Goal: Information Seeking & Learning: Learn about a topic

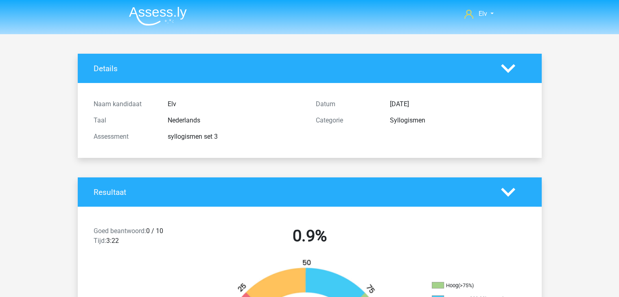
click at [158, 21] on img at bounding box center [158, 16] width 58 height 19
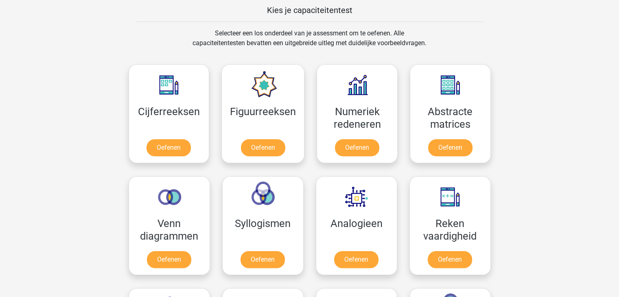
scroll to position [321, 0]
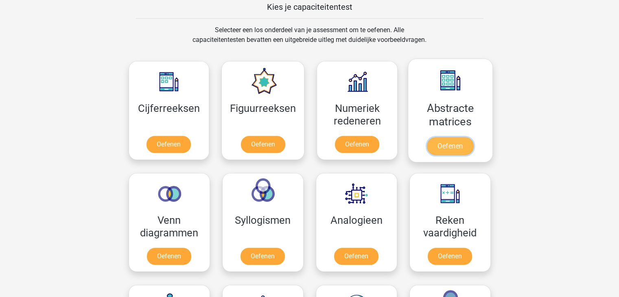
click at [449, 137] on link "Oefenen" at bounding box center [450, 146] width 46 height 18
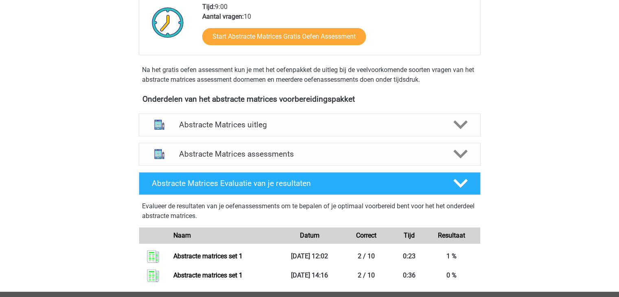
scroll to position [224, 0]
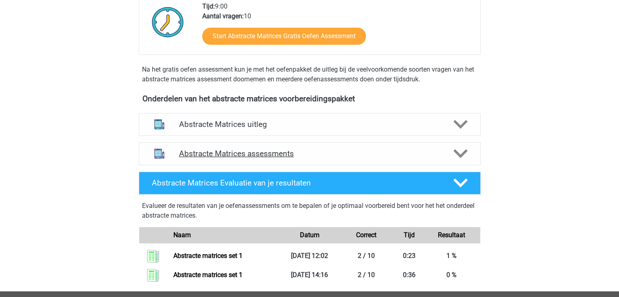
click at [357, 161] on div "Abstracte Matrices assessments" at bounding box center [310, 154] width 342 height 23
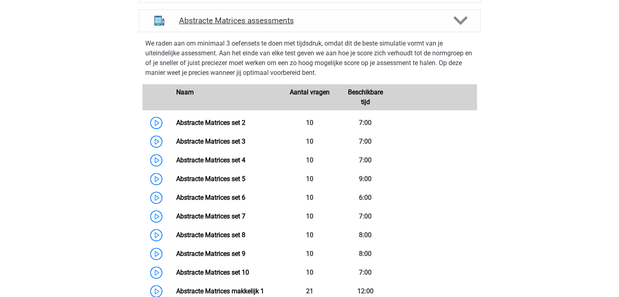
scroll to position [358, 0]
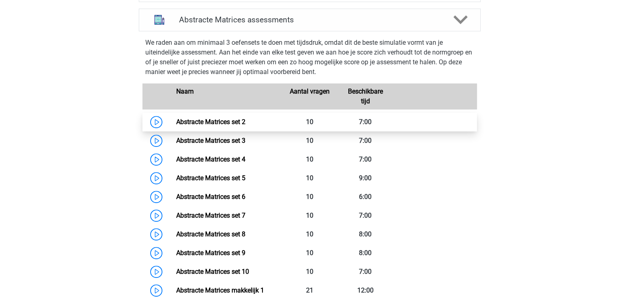
click at [246, 118] on link "Abstracte Matrices set 2" at bounding box center [210, 122] width 69 height 8
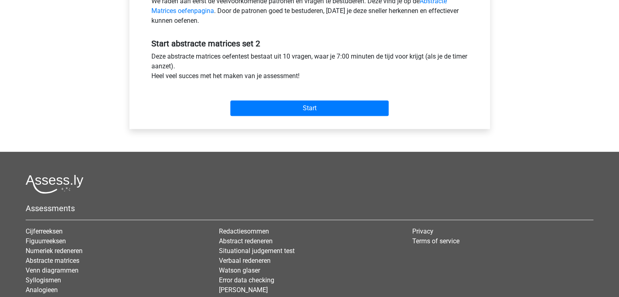
scroll to position [277, 0]
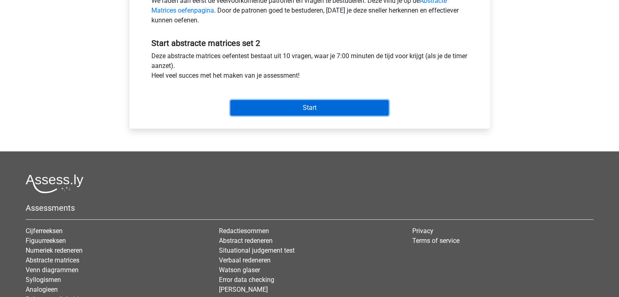
click at [306, 110] on input "Start" at bounding box center [310, 107] width 158 height 15
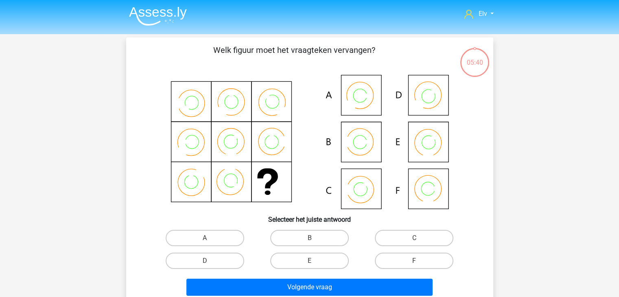
click at [365, 191] on icon at bounding box center [310, 142] width 328 height 134
click at [411, 240] on label "C" at bounding box center [414, 238] width 79 height 16
click at [415, 240] on input "C" at bounding box center [417, 240] width 5 height 5
radio input "true"
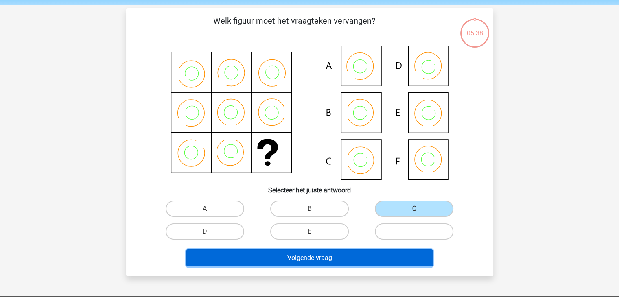
click at [389, 258] on button "Volgende vraag" at bounding box center [310, 258] width 246 height 17
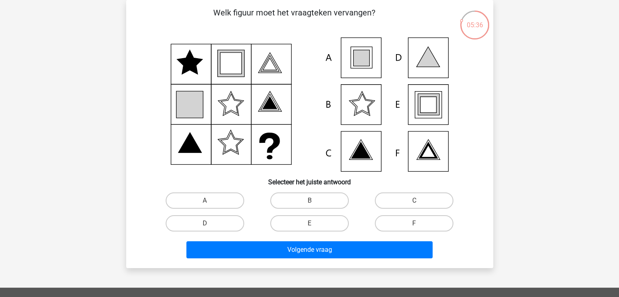
scroll to position [3, 0]
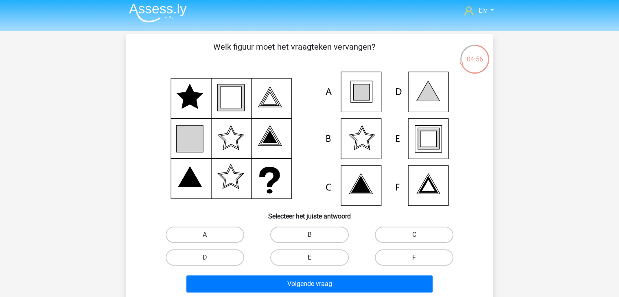
click at [297, 263] on label "E" at bounding box center [309, 258] width 79 height 16
click at [310, 263] on input "E" at bounding box center [312, 260] width 5 height 5
radio input "true"
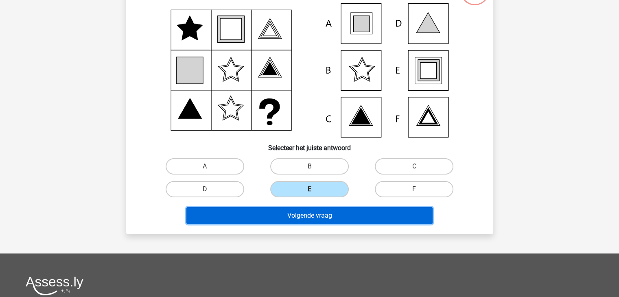
click at [288, 213] on button "Volgende vraag" at bounding box center [310, 215] width 246 height 17
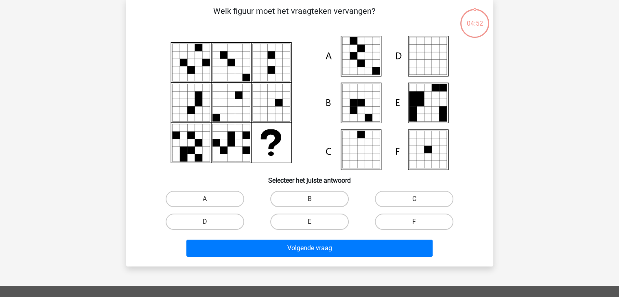
scroll to position [37, 0]
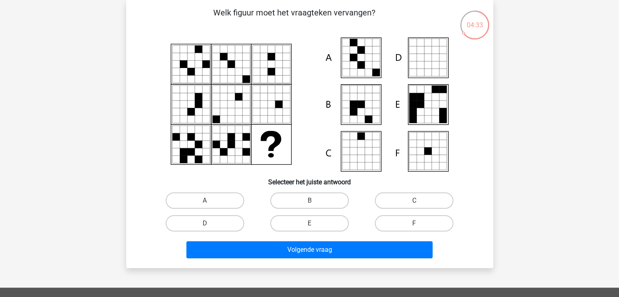
click at [310, 201] on input "B" at bounding box center [312, 203] width 5 height 5
radio input "true"
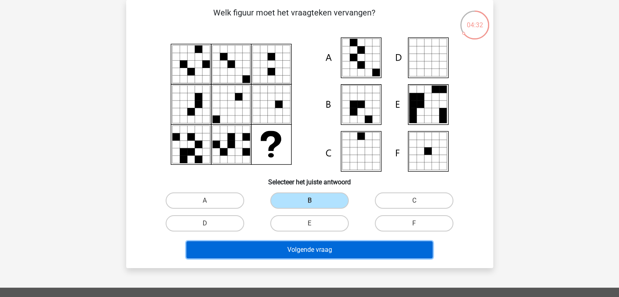
click at [304, 252] on button "Volgende vraag" at bounding box center [310, 249] width 246 height 17
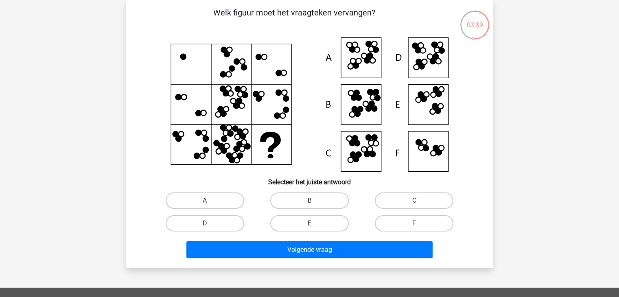
click at [283, 200] on label "B" at bounding box center [309, 201] width 79 height 16
click at [310, 201] on input "B" at bounding box center [312, 203] width 5 height 5
radio input "true"
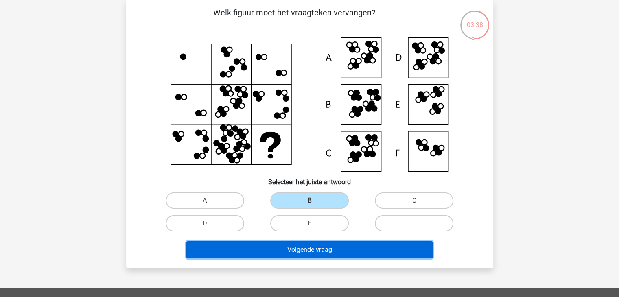
click at [272, 251] on button "Volgende vraag" at bounding box center [310, 249] width 246 height 17
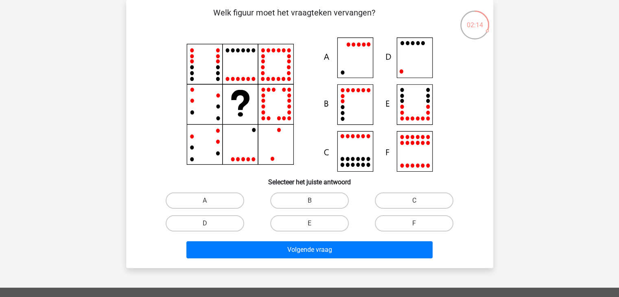
click at [412, 66] on icon at bounding box center [310, 104] width 328 height 134
click at [227, 228] on label "D" at bounding box center [205, 223] width 79 height 16
click at [210, 228] on input "D" at bounding box center [207, 226] width 5 height 5
radio input "true"
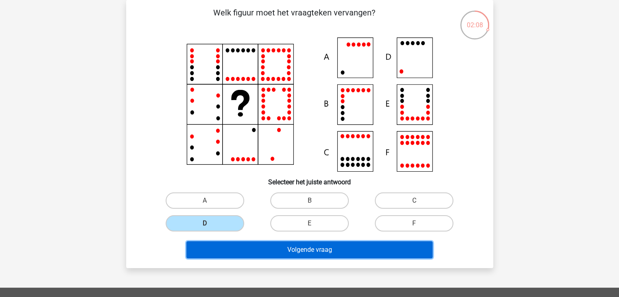
click at [254, 252] on button "Volgende vraag" at bounding box center [310, 249] width 246 height 17
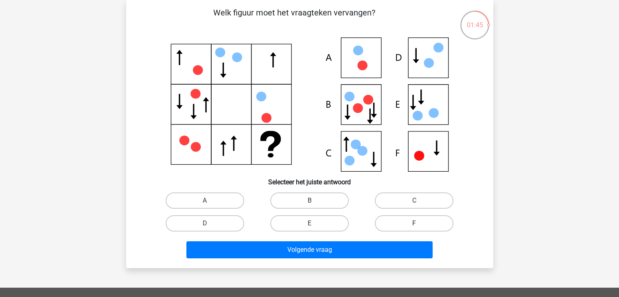
click at [397, 224] on label "F" at bounding box center [414, 223] width 79 height 16
click at [415, 224] on input "F" at bounding box center [417, 226] width 5 height 5
radio input "true"
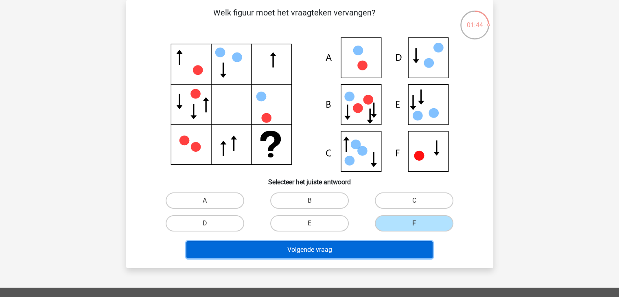
click at [379, 252] on button "Volgende vraag" at bounding box center [310, 249] width 246 height 17
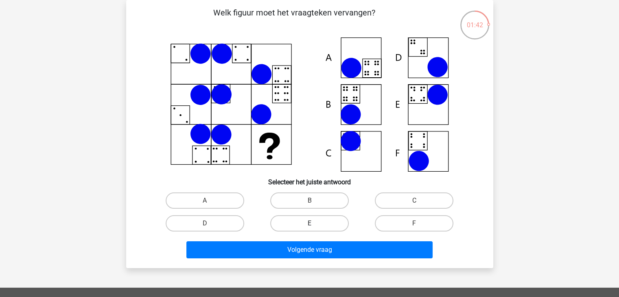
click at [297, 222] on label "E" at bounding box center [309, 223] width 79 height 16
click at [310, 224] on input "E" at bounding box center [312, 226] width 5 height 5
radio input "true"
click at [299, 259] on div "Volgende vraag" at bounding box center [310, 251] width 314 height 20
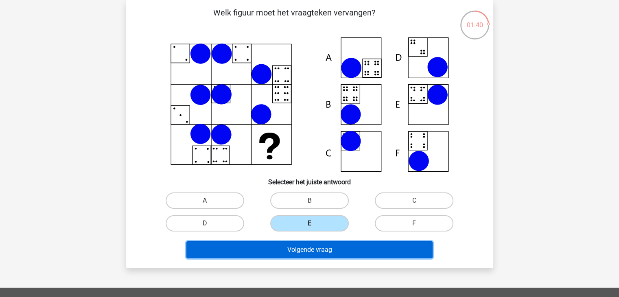
click at [299, 256] on button "Volgende vraag" at bounding box center [310, 249] width 246 height 17
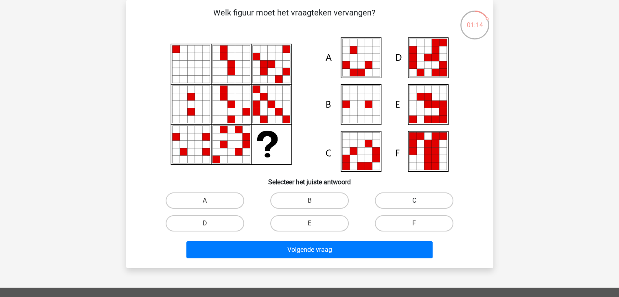
click at [408, 206] on label "C" at bounding box center [414, 201] width 79 height 16
click at [415, 206] on input "C" at bounding box center [417, 203] width 5 height 5
radio input "true"
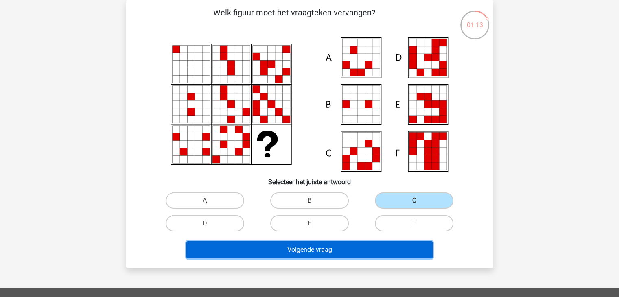
click at [375, 257] on button "Volgende vraag" at bounding box center [310, 249] width 246 height 17
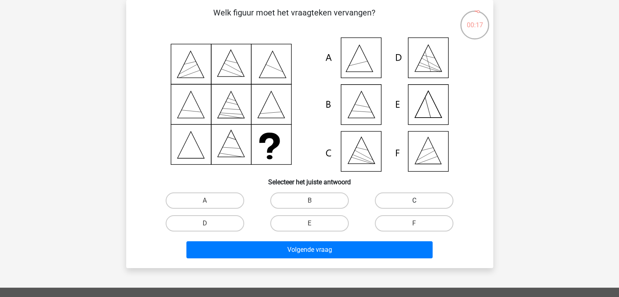
click at [386, 198] on label "C" at bounding box center [414, 201] width 79 height 16
click at [415, 201] on input "C" at bounding box center [417, 203] width 5 height 5
radio input "true"
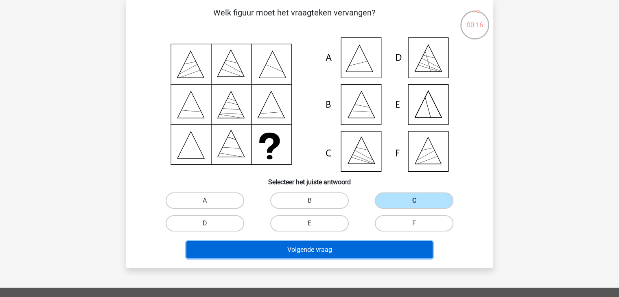
click at [336, 255] on button "Volgende vraag" at bounding box center [310, 249] width 246 height 17
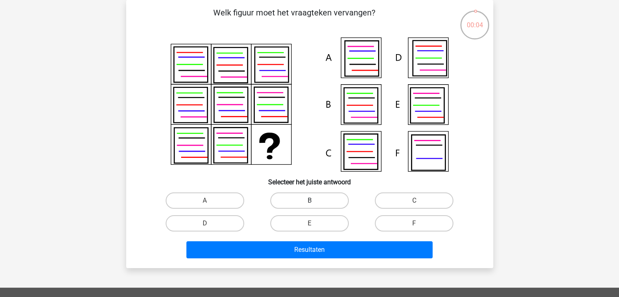
click at [316, 204] on label "B" at bounding box center [309, 201] width 79 height 16
click at [315, 204] on input "B" at bounding box center [312, 203] width 5 height 5
radio input "true"
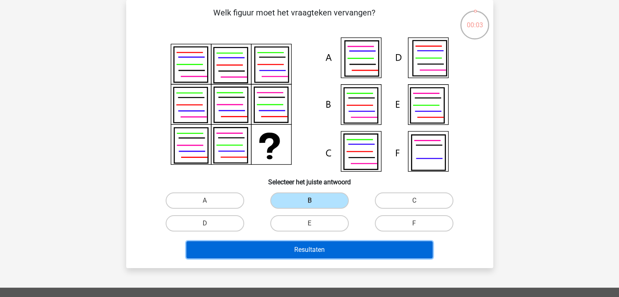
click at [313, 246] on button "Resultaten" at bounding box center [310, 249] width 246 height 17
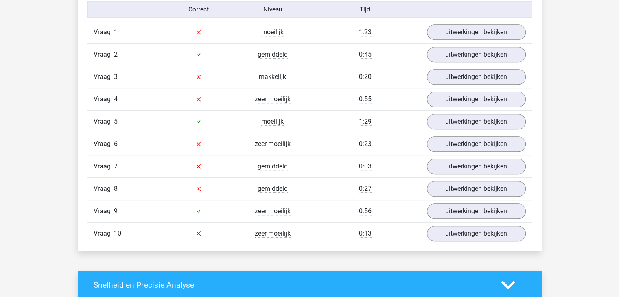
scroll to position [540, 0]
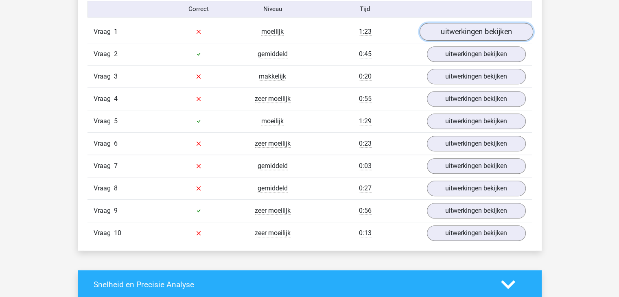
click at [456, 35] on link "uitwerkingen bekijken" at bounding box center [476, 32] width 114 height 18
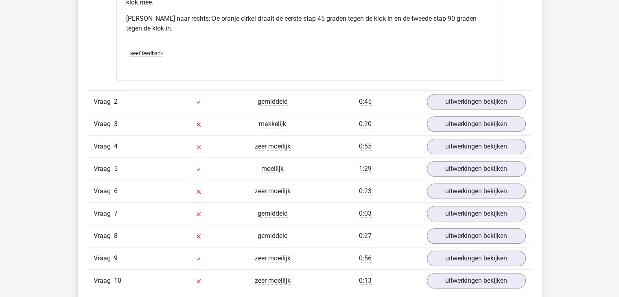
scroll to position [847, 0]
click at [454, 127] on link "uitwerkingen bekijken" at bounding box center [476, 124] width 114 height 18
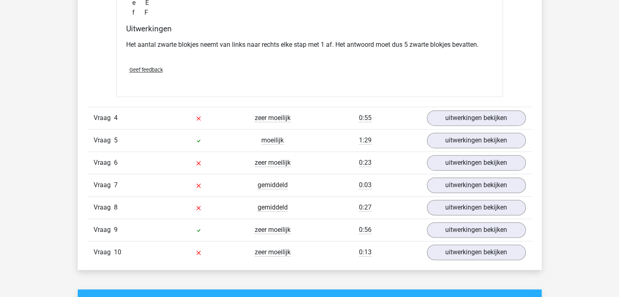
scroll to position [1198, 0]
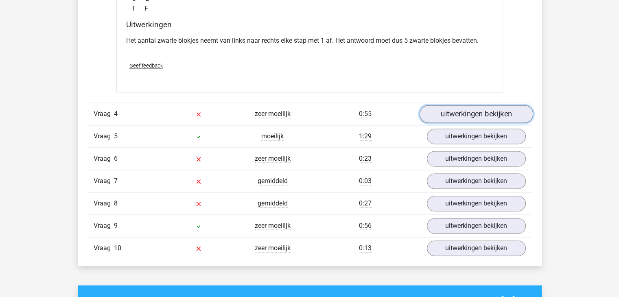
click at [463, 117] on link "uitwerkingen bekijken" at bounding box center [476, 114] width 114 height 18
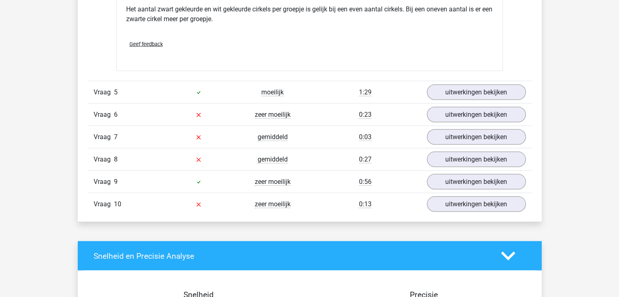
scroll to position [1598, 0]
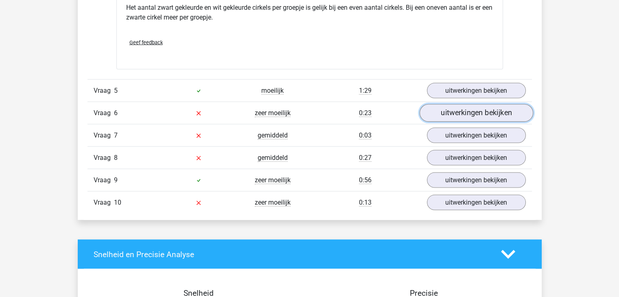
click at [458, 115] on link "uitwerkingen bekijken" at bounding box center [476, 113] width 114 height 18
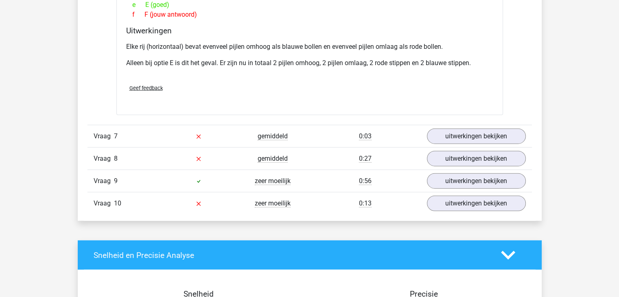
scroll to position [1934, 0]
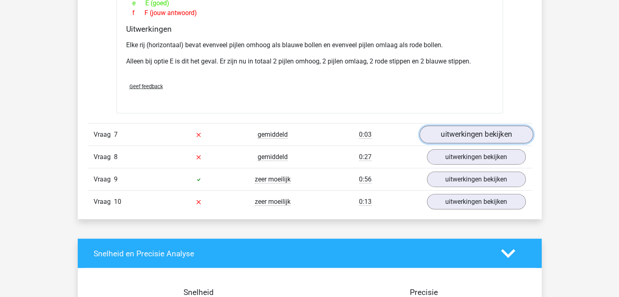
click at [466, 134] on link "uitwerkingen bekijken" at bounding box center [476, 135] width 114 height 18
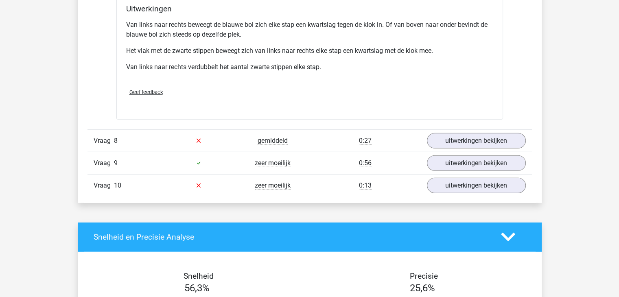
scroll to position [2312, 0]
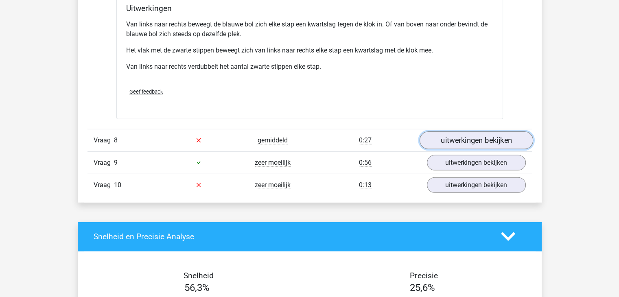
click at [479, 142] on link "uitwerkingen bekijken" at bounding box center [476, 141] width 114 height 18
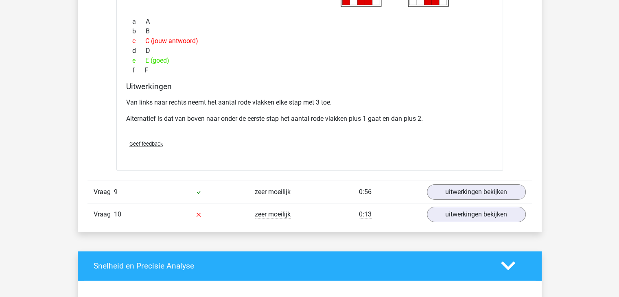
scroll to position [2616, 0]
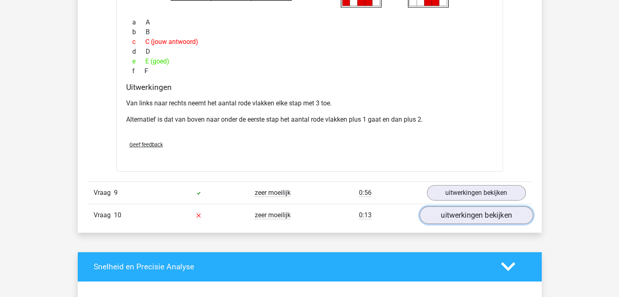
click at [469, 219] on link "uitwerkingen bekijken" at bounding box center [476, 215] width 114 height 18
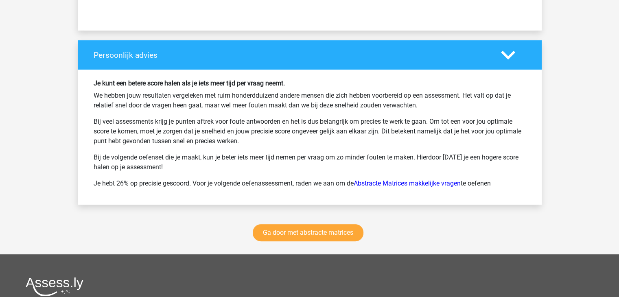
scroll to position [3480, 0]
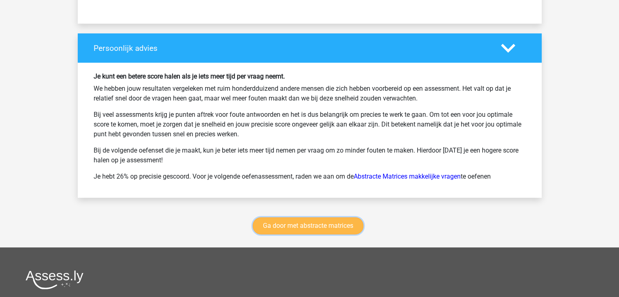
click at [333, 220] on link "Ga door met abstracte matrices" at bounding box center [308, 225] width 111 height 17
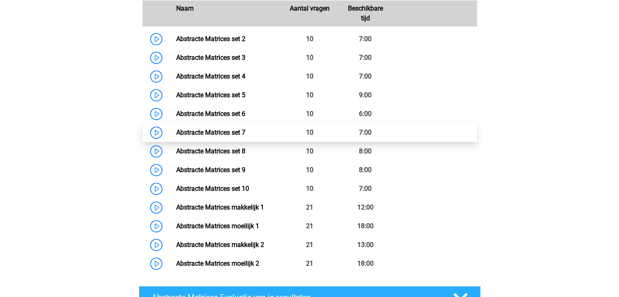
scroll to position [443, 0]
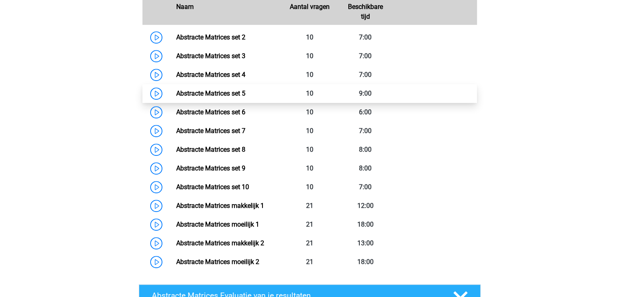
click at [246, 90] on link "Abstracte Matrices set 5" at bounding box center [210, 94] width 69 height 8
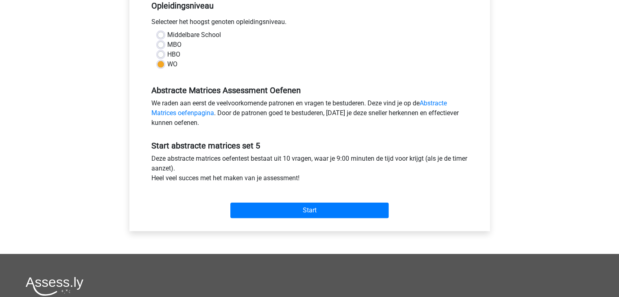
scroll to position [183, 0]
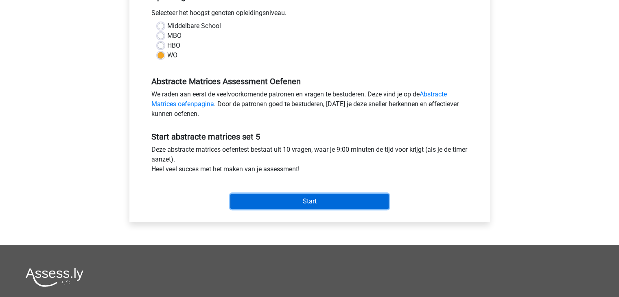
click at [329, 199] on input "Start" at bounding box center [310, 201] width 158 height 15
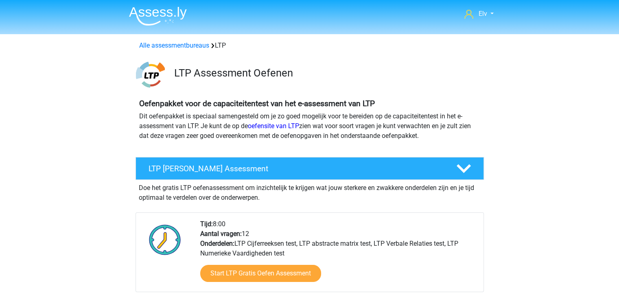
click at [176, 14] on img at bounding box center [158, 16] width 58 height 19
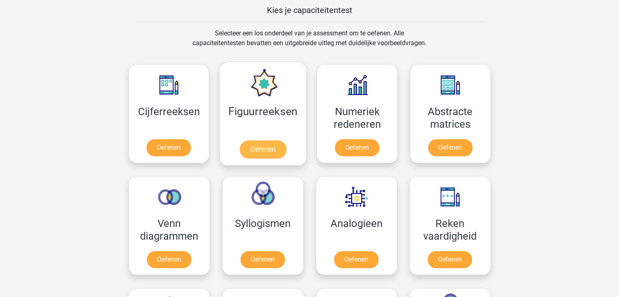
scroll to position [328, 0]
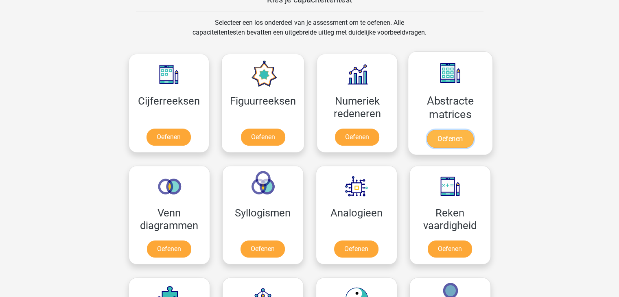
click at [452, 130] on link "Oefenen" at bounding box center [450, 139] width 46 height 18
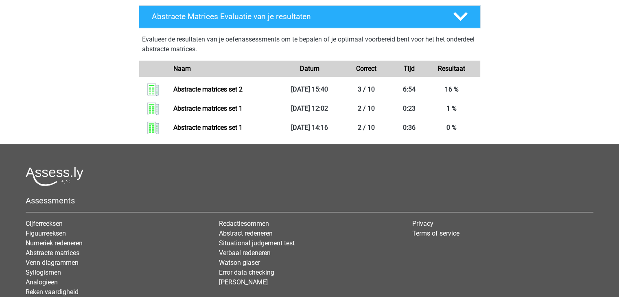
scroll to position [392, 0]
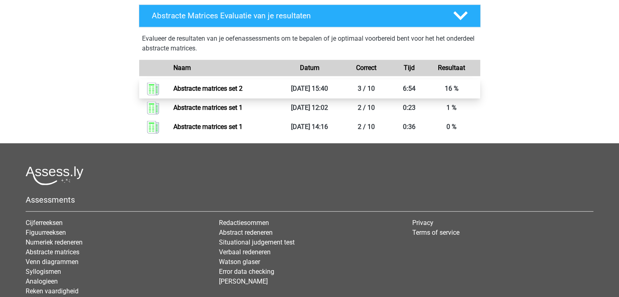
click at [243, 86] on link "Abstracte matrices set 2" at bounding box center [207, 89] width 69 height 8
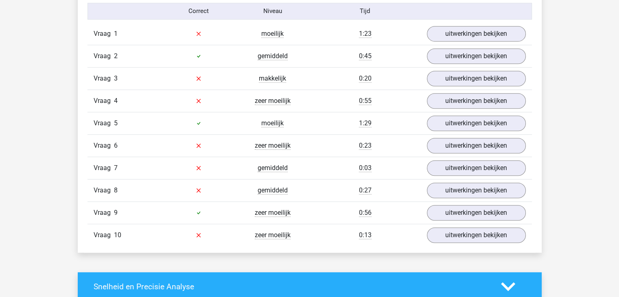
scroll to position [544, 0]
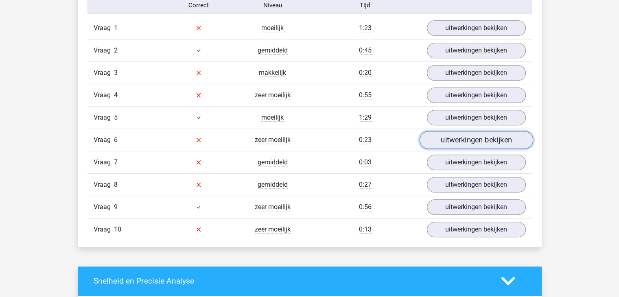
click at [466, 135] on link "uitwerkingen bekijken" at bounding box center [476, 140] width 114 height 18
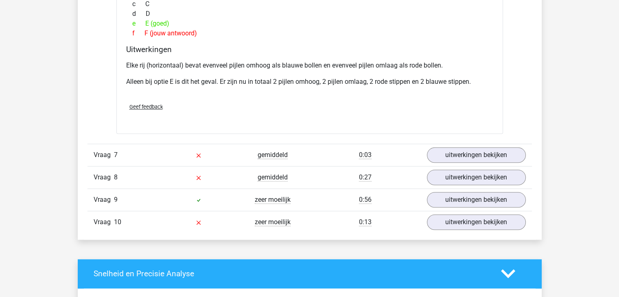
scroll to position [925, 0]
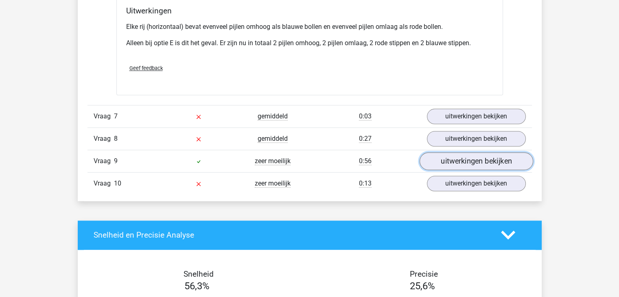
click at [461, 165] on link "uitwerkingen bekijken" at bounding box center [476, 161] width 114 height 18
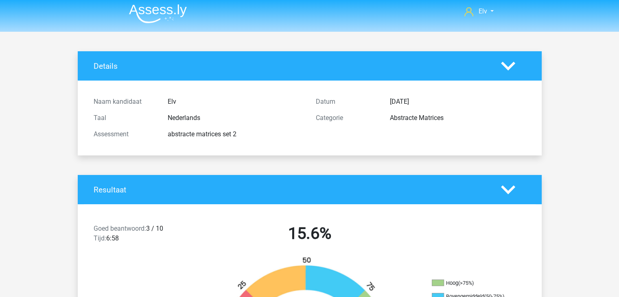
scroll to position [0, 0]
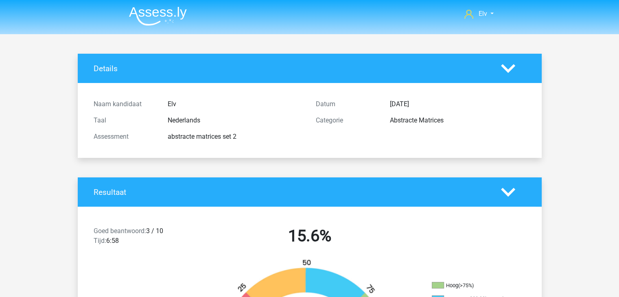
click at [161, 17] on img at bounding box center [158, 16] width 58 height 19
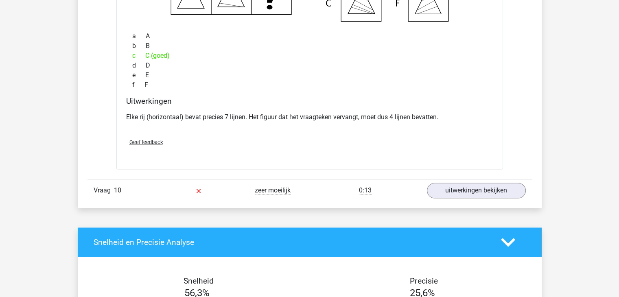
scroll to position [1121, 0]
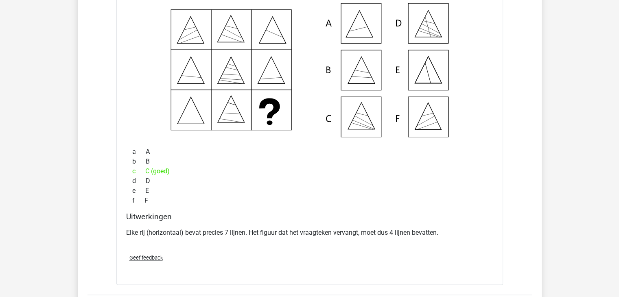
click at [332, 228] on p "Elke rij (horizontaal) bevat precies 7 lijnen. Het figuur dat het vraagteken ve…" at bounding box center [309, 233] width 367 height 10
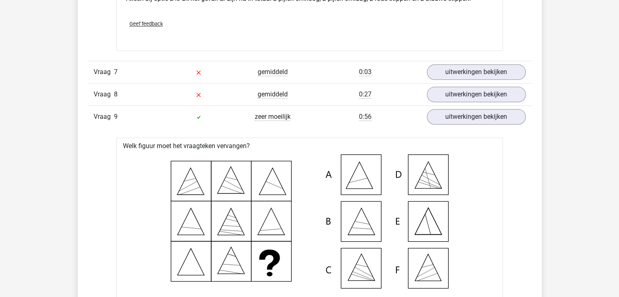
scroll to position [966, 0]
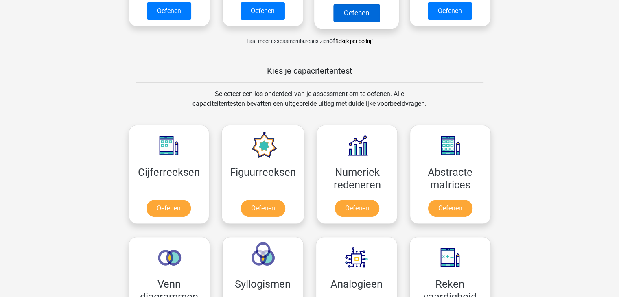
scroll to position [257, 0]
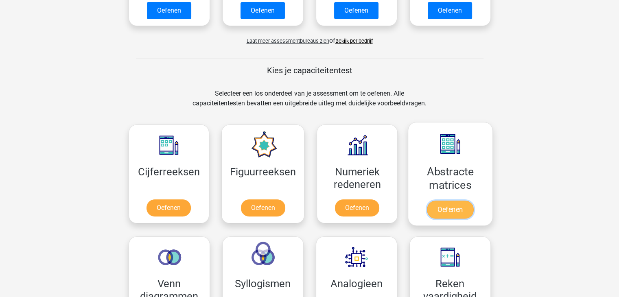
click at [432, 201] on link "Oefenen" at bounding box center [450, 210] width 46 height 18
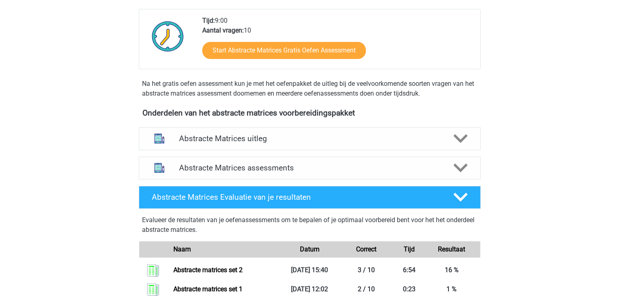
scroll to position [205, 0]
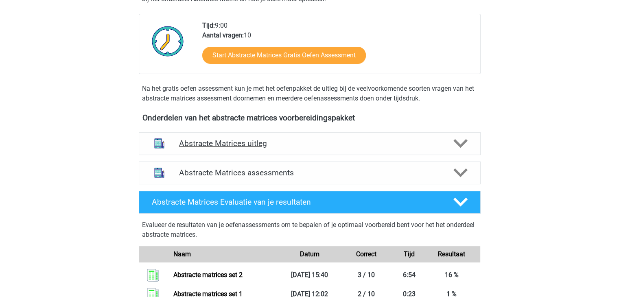
click at [419, 136] on div "Abstracte Matrices uitleg" at bounding box center [310, 143] width 342 height 23
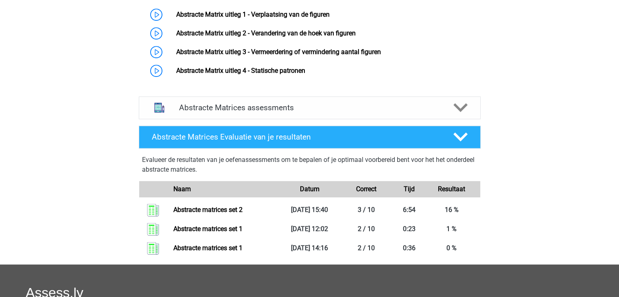
scroll to position [406, 0]
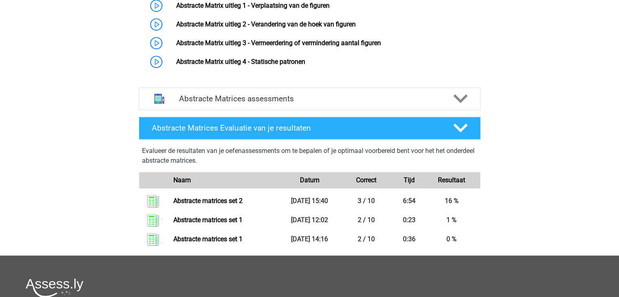
click at [421, 85] on div "Abstracte Matrices assessments We raden aan om minimaal 3 oefensets te doen met…" at bounding box center [310, 98] width 374 height 29
click at [418, 103] on div "Abstracte Matrices assessments" at bounding box center [310, 99] width 342 height 23
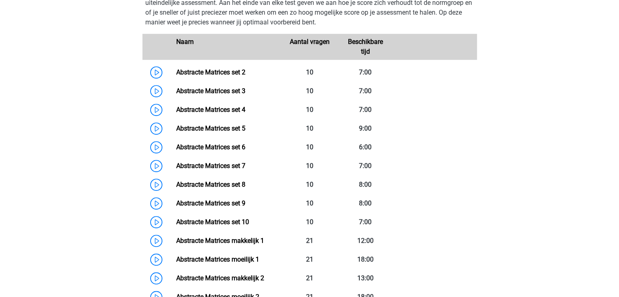
scroll to position [536, 0]
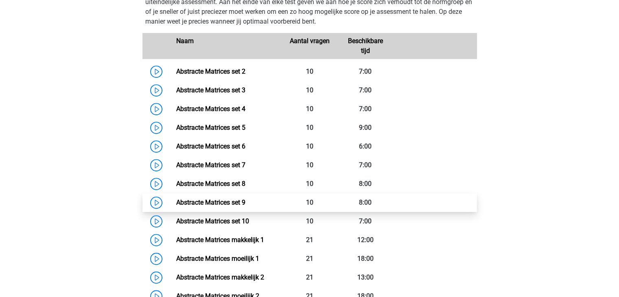
click at [246, 203] on link "Abstracte Matrices set 9" at bounding box center [210, 203] width 69 height 8
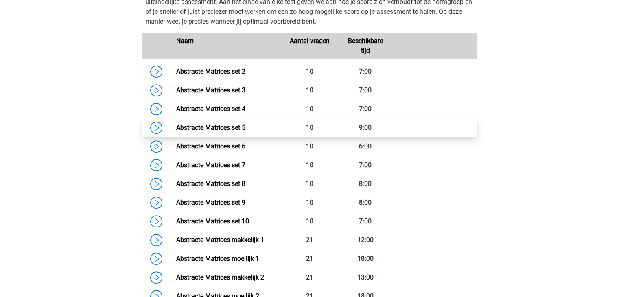
click at [246, 129] on link "Abstracte Matrices set 5" at bounding box center [210, 128] width 69 height 8
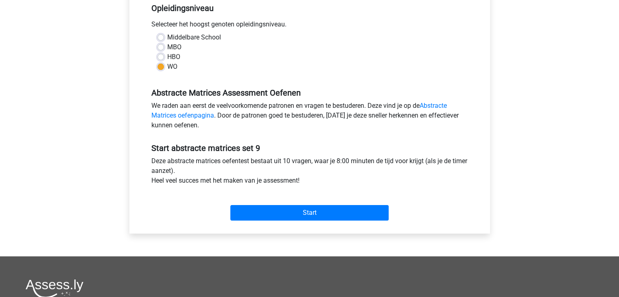
scroll to position [185, 0]
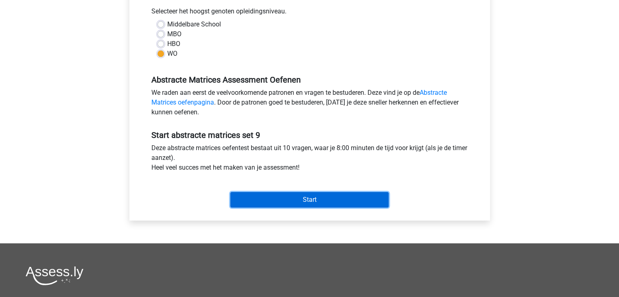
click at [325, 204] on input "Start" at bounding box center [310, 199] width 158 height 15
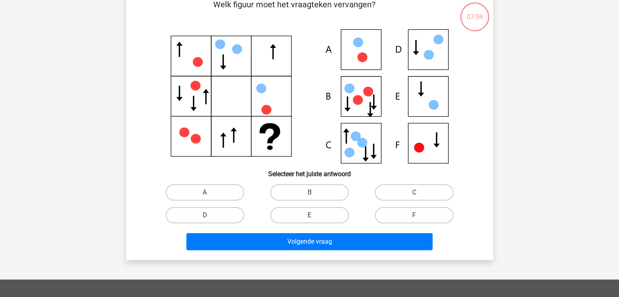
scroll to position [46, 0]
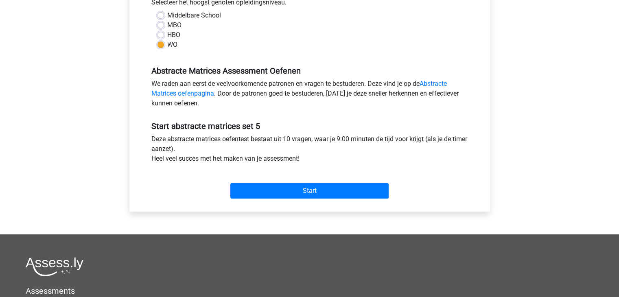
scroll to position [197, 0]
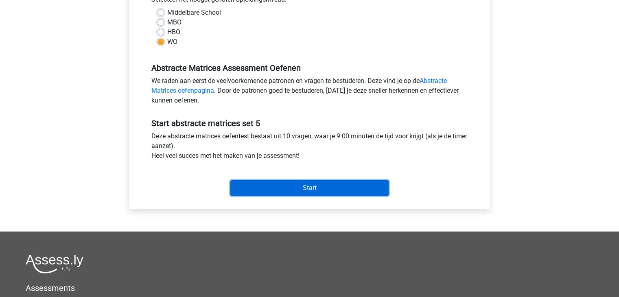
click at [341, 190] on input "Start" at bounding box center [310, 187] width 158 height 15
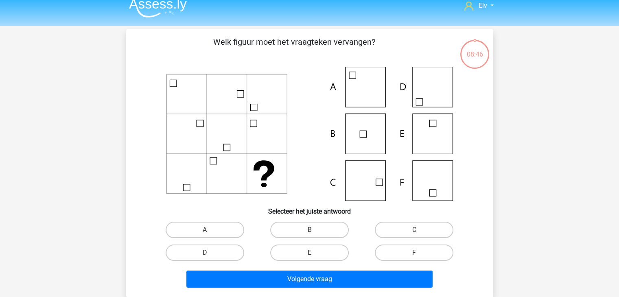
scroll to position [9, 0]
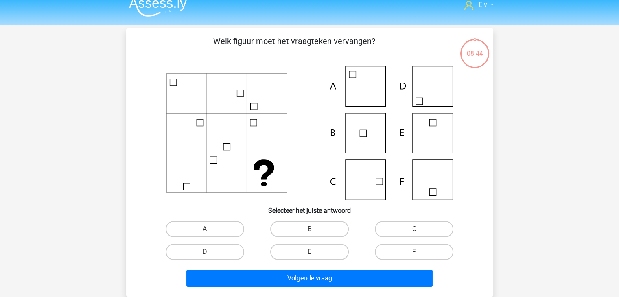
click at [414, 228] on label "C" at bounding box center [414, 229] width 79 height 16
click at [415, 229] on input "C" at bounding box center [417, 231] width 5 height 5
radio input "true"
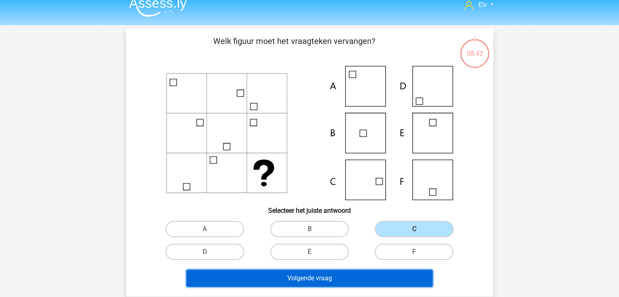
click at [392, 274] on button "Volgende vraag" at bounding box center [310, 278] width 246 height 17
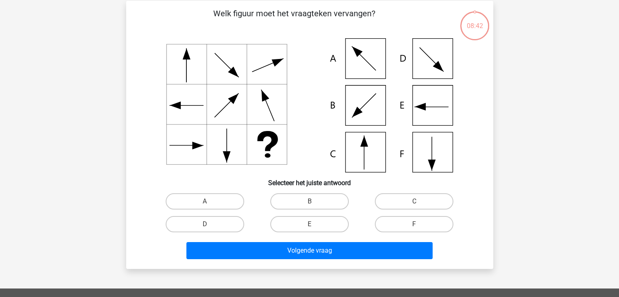
scroll to position [37, 0]
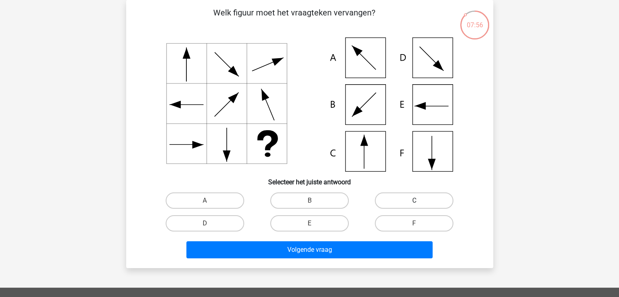
click at [416, 193] on label "C" at bounding box center [414, 201] width 79 height 16
click at [416, 201] on input "C" at bounding box center [417, 203] width 5 height 5
radio input "true"
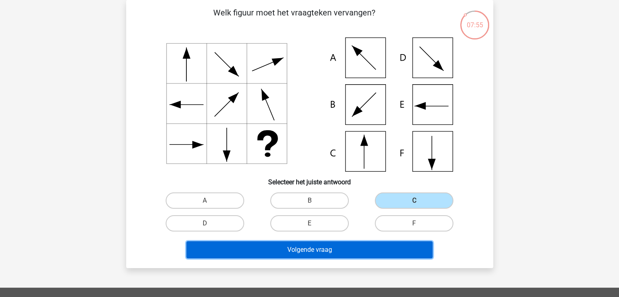
click at [392, 250] on button "Volgende vraag" at bounding box center [310, 249] width 246 height 17
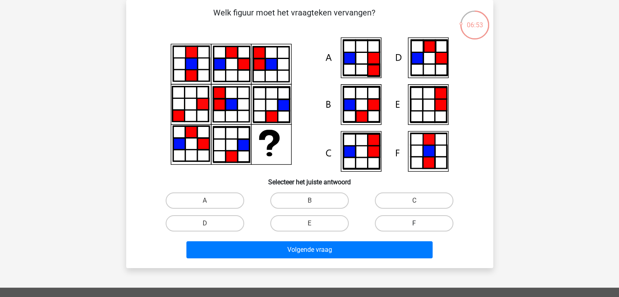
click at [384, 220] on label "F" at bounding box center [414, 223] width 79 height 16
click at [415, 224] on input "F" at bounding box center [417, 226] width 5 height 5
radio input "true"
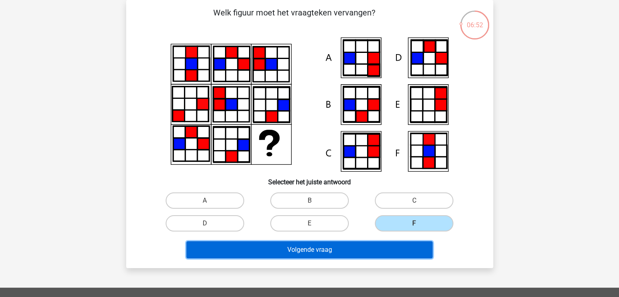
click at [381, 246] on button "Volgende vraag" at bounding box center [310, 249] width 246 height 17
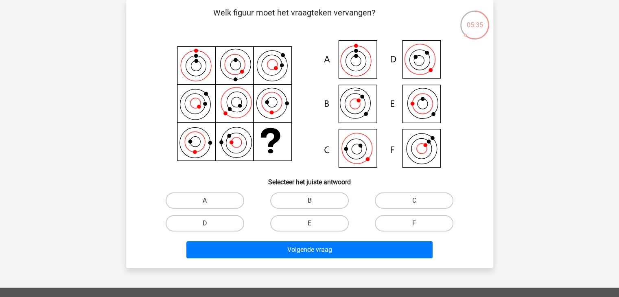
click at [218, 196] on label "A" at bounding box center [205, 201] width 79 height 16
click at [210, 201] on input "A" at bounding box center [207, 203] width 5 height 5
radio input "true"
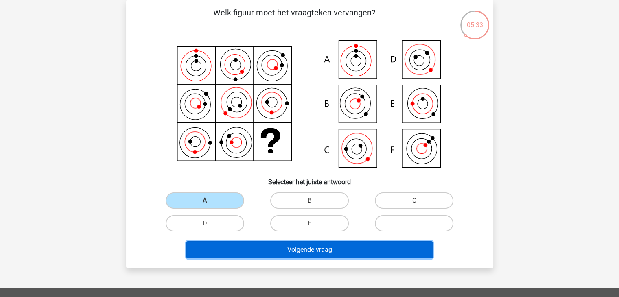
click at [262, 251] on button "Volgende vraag" at bounding box center [310, 249] width 246 height 17
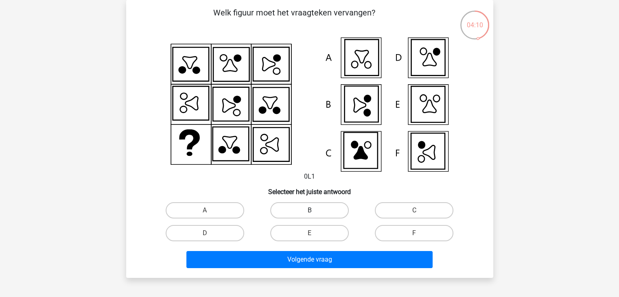
click at [318, 215] on label "B" at bounding box center [309, 210] width 79 height 16
click at [315, 215] on input "B" at bounding box center [312, 213] width 5 height 5
radio input "true"
click at [225, 233] on label "D" at bounding box center [205, 233] width 79 height 16
click at [210, 233] on input "D" at bounding box center [207, 235] width 5 height 5
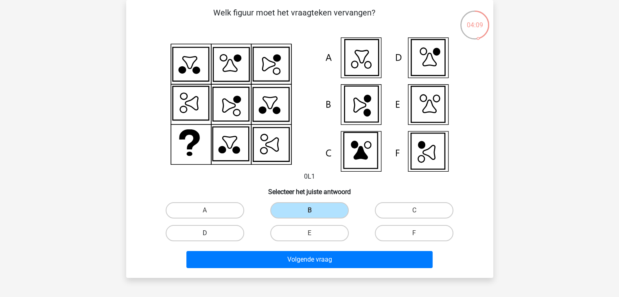
radio input "true"
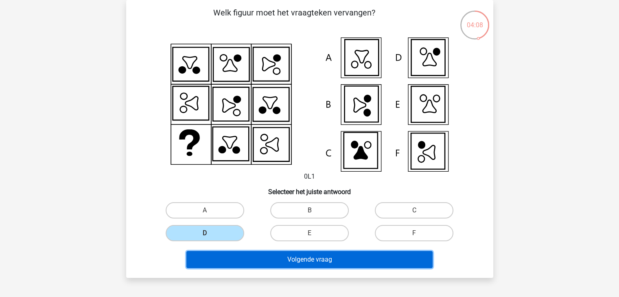
click at [249, 255] on button "Volgende vraag" at bounding box center [310, 259] width 246 height 17
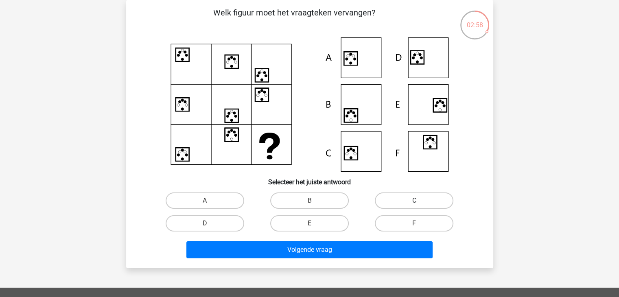
click at [404, 197] on label "C" at bounding box center [414, 201] width 79 height 16
click at [415, 201] on input "C" at bounding box center [417, 203] width 5 height 5
radio input "true"
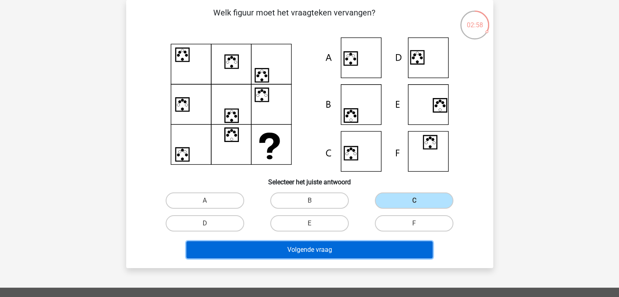
click at [362, 255] on button "Volgende vraag" at bounding box center [310, 249] width 246 height 17
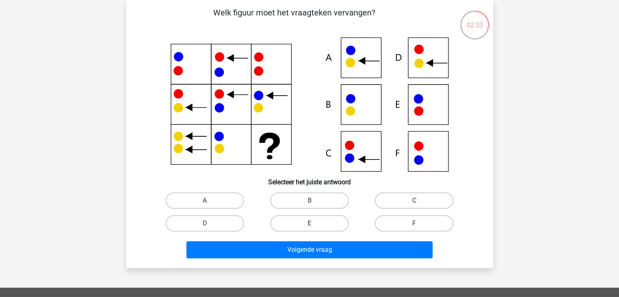
click at [321, 229] on label "E" at bounding box center [309, 223] width 79 height 16
click at [315, 229] on input "E" at bounding box center [312, 226] width 5 height 5
radio input "true"
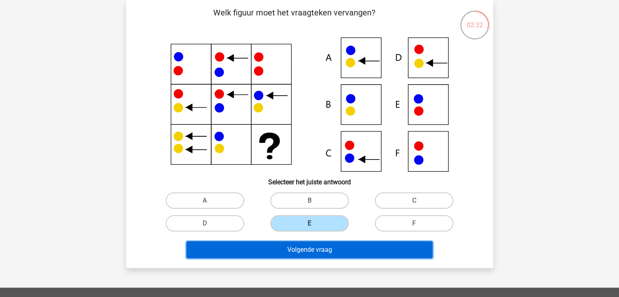
click at [314, 248] on button "Volgende vraag" at bounding box center [310, 249] width 246 height 17
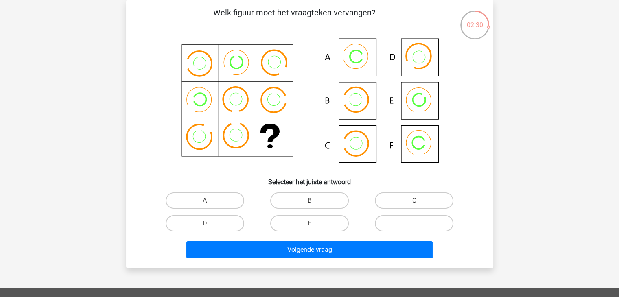
click at [314, 202] on input "B" at bounding box center [312, 203] width 5 height 5
radio input "true"
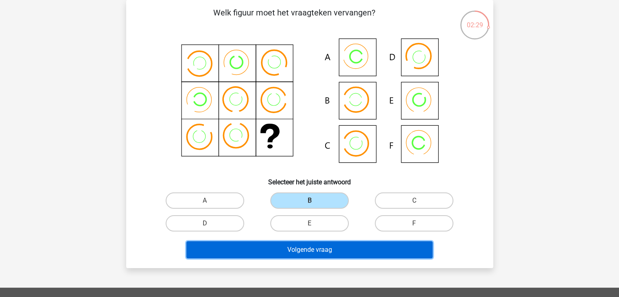
click at [306, 250] on button "Volgende vraag" at bounding box center [310, 249] width 246 height 17
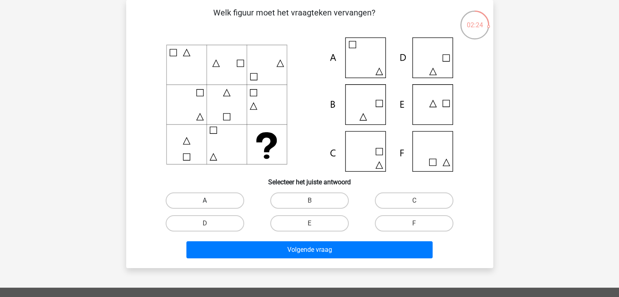
click at [209, 208] on label "A" at bounding box center [205, 201] width 79 height 16
click at [209, 206] on input "A" at bounding box center [207, 203] width 5 height 5
radio input "true"
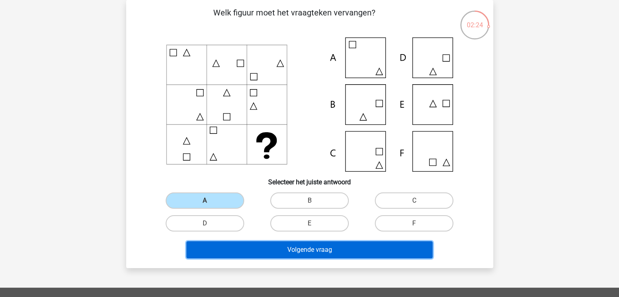
click at [229, 248] on button "Volgende vraag" at bounding box center [310, 249] width 246 height 17
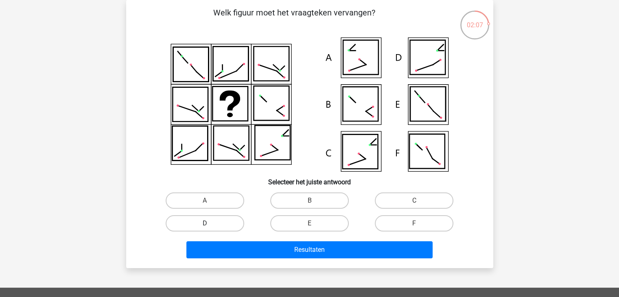
click at [226, 222] on label "D" at bounding box center [205, 223] width 79 height 16
click at [210, 224] on input "D" at bounding box center [207, 226] width 5 height 5
radio input "true"
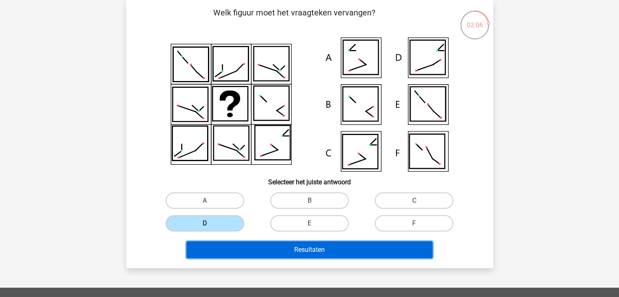
click at [231, 253] on button "Resultaten" at bounding box center [310, 249] width 246 height 17
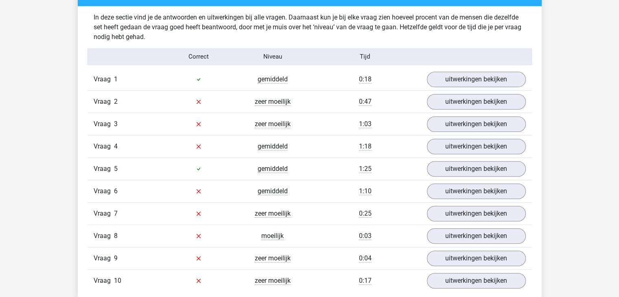
scroll to position [492, 0]
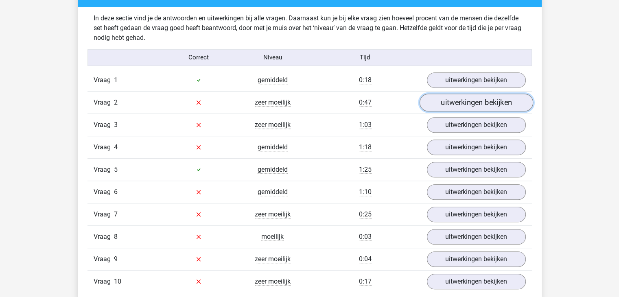
click at [458, 94] on link "uitwerkingen bekijken" at bounding box center [476, 103] width 114 height 18
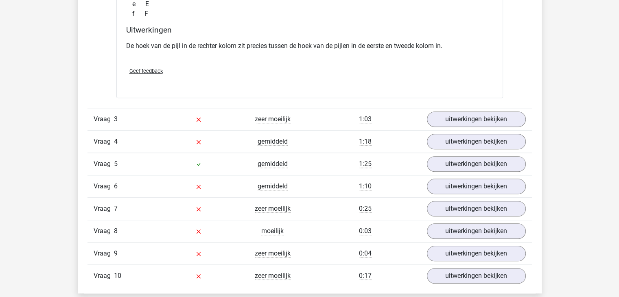
scroll to position [822, 0]
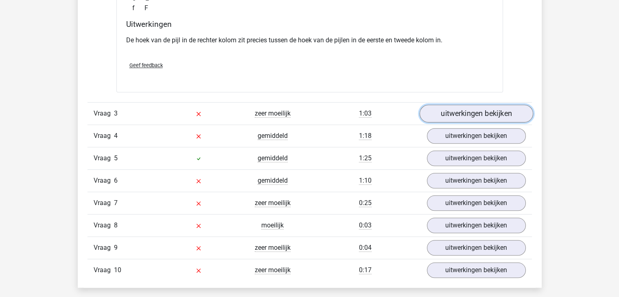
click at [485, 106] on link "uitwerkingen bekijken" at bounding box center [476, 114] width 114 height 18
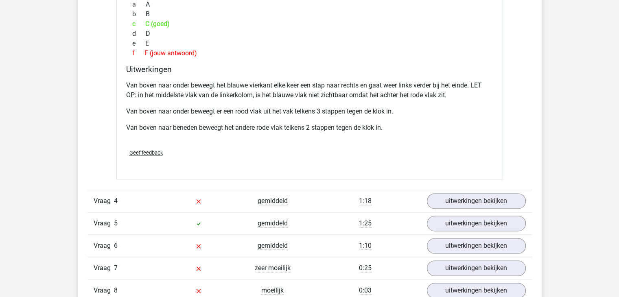
scroll to position [1126, 0]
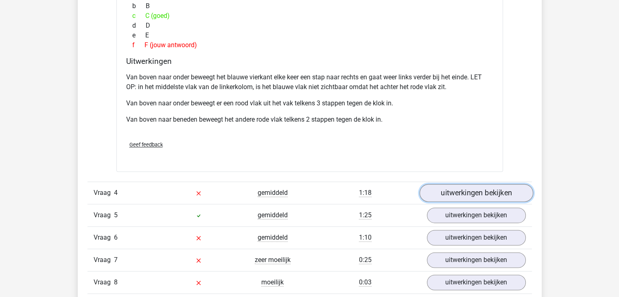
click at [484, 193] on link "uitwerkingen bekijken" at bounding box center [476, 193] width 114 height 18
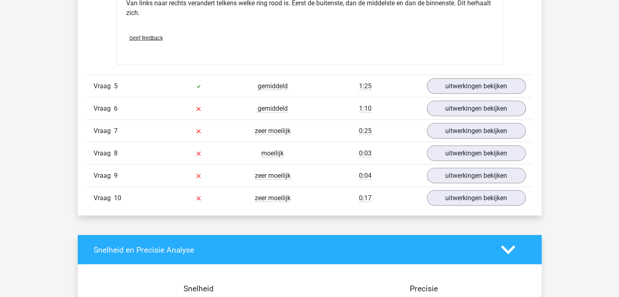
scroll to position [1663, 0]
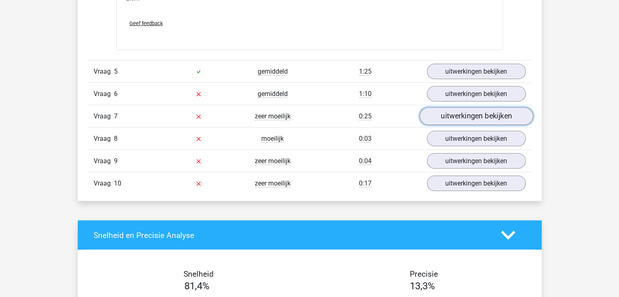
click at [482, 116] on link "uitwerkingen bekijken" at bounding box center [476, 117] width 114 height 18
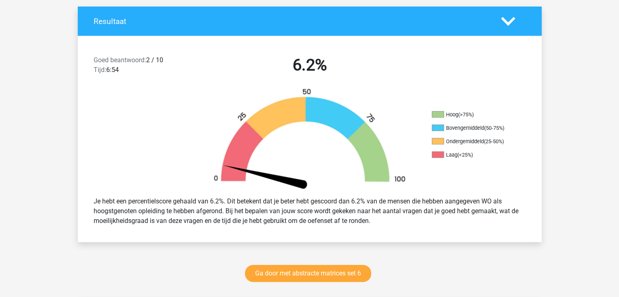
scroll to position [0, 0]
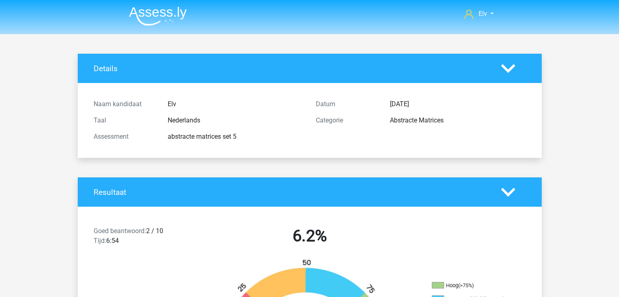
click at [172, 23] on img at bounding box center [158, 16] width 58 height 19
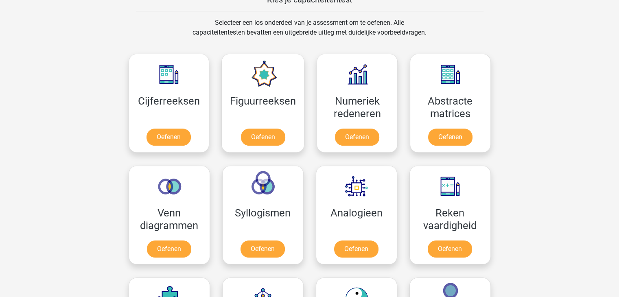
scroll to position [304, 0]
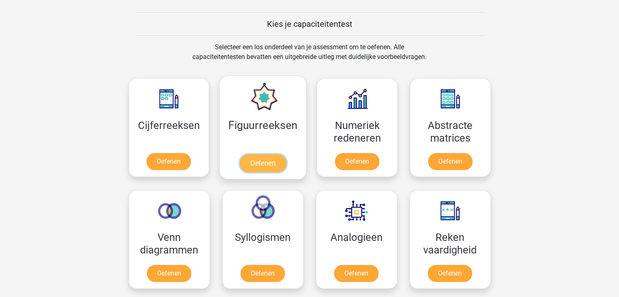
click at [268, 154] on link "Oefenen" at bounding box center [263, 163] width 46 height 18
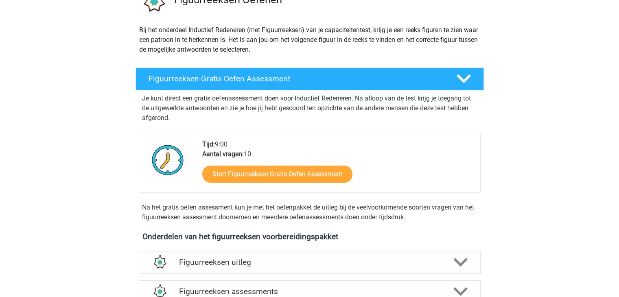
scroll to position [77, 0]
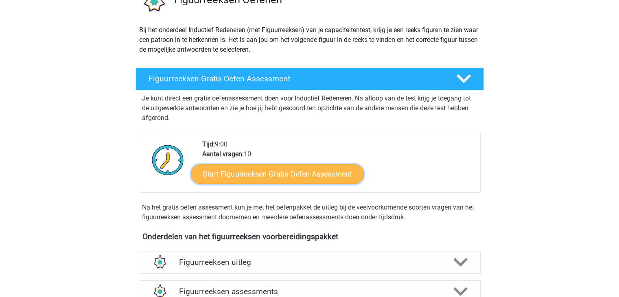
click at [281, 166] on link "Start Figuurreeksen Gratis Oefen Assessment" at bounding box center [277, 174] width 173 height 20
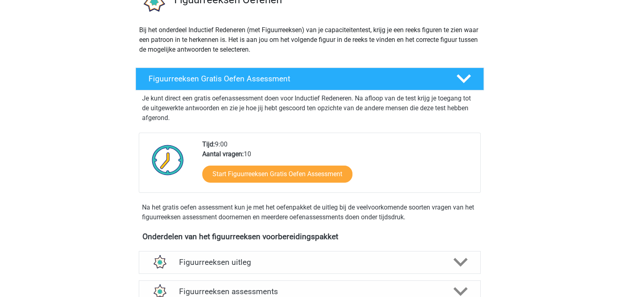
scroll to position [231, 0]
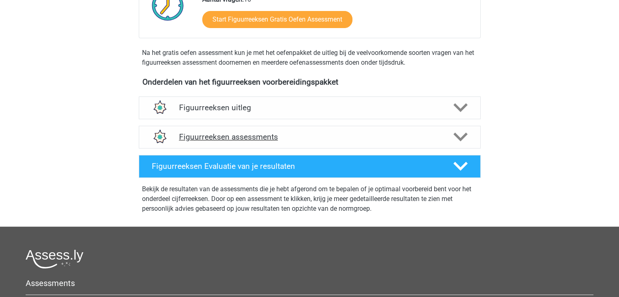
click at [297, 136] on h4 "Figuurreeksen assessments" at bounding box center [309, 136] width 261 height 9
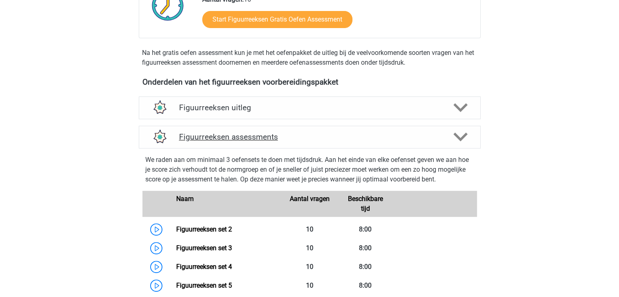
scroll to position [362, 0]
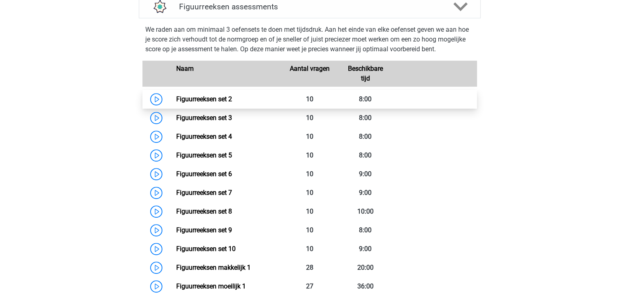
click at [217, 103] on link "Figuurreeksen set 2" at bounding box center [204, 99] width 56 height 8
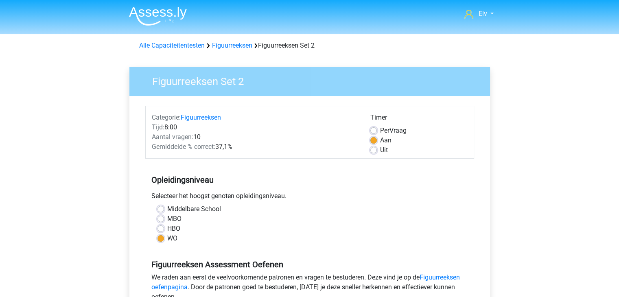
scroll to position [203, 0]
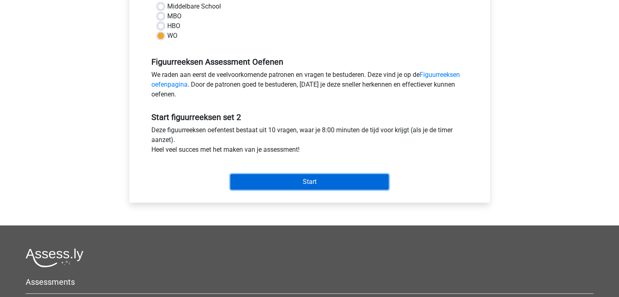
click at [276, 175] on input "Start" at bounding box center [310, 181] width 158 height 15
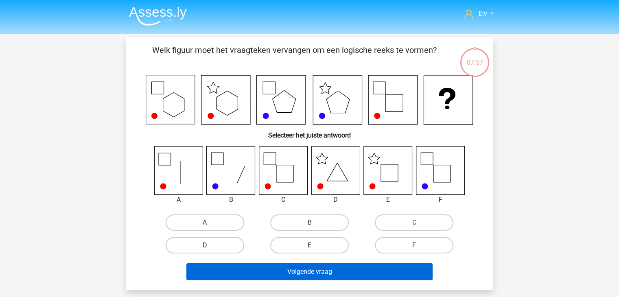
drag, startPoint x: 223, startPoint y: 230, endPoint x: 237, endPoint y: 264, distance: 37.6
click at [237, 264] on div "Welk figuur moet het vraagteken vervangen om een logische reeks te vormen? Sele…" at bounding box center [310, 164] width 361 height 240
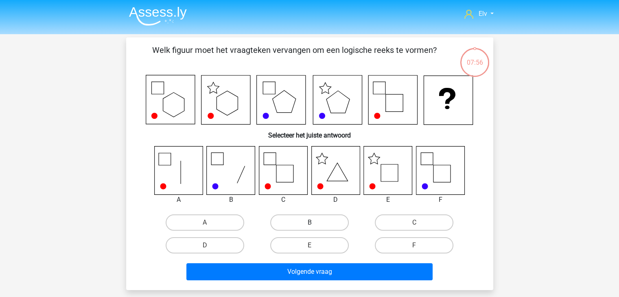
click at [303, 222] on label "B" at bounding box center [309, 223] width 79 height 16
click at [310, 223] on input "B" at bounding box center [312, 225] width 5 height 5
radio input "true"
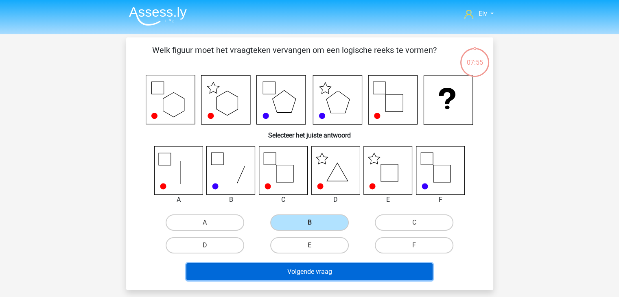
click at [290, 272] on button "Volgende vraag" at bounding box center [310, 271] width 246 height 17
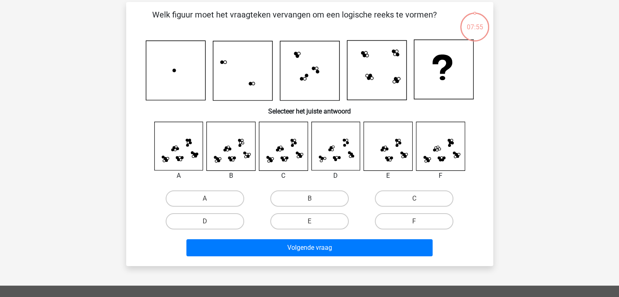
scroll to position [37, 0]
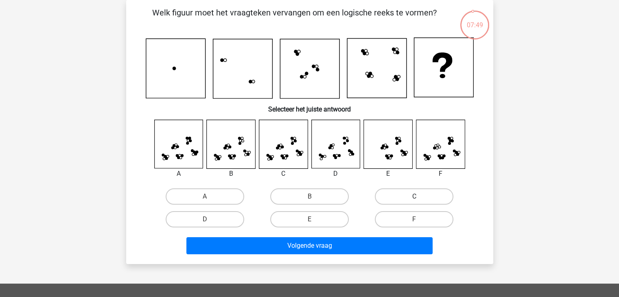
click at [407, 196] on label "C" at bounding box center [414, 197] width 79 height 16
click at [415, 197] on input "C" at bounding box center [417, 199] width 5 height 5
radio input "true"
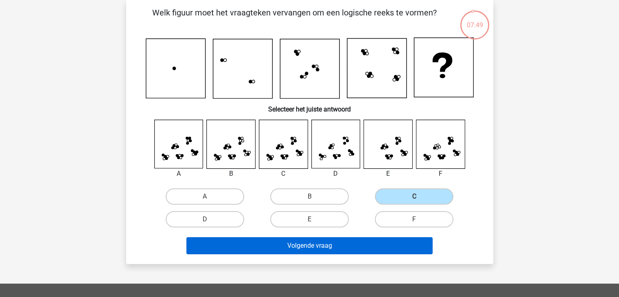
drag, startPoint x: 407, startPoint y: 196, endPoint x: 373, endPoint y: 245, distance: 59.1
click at [373, 245] on div "Welk figuur moet het vraagteken vervangen om een logische reeks te vormen? Sele…" at bounding box center [310, 132] width 361 height 251
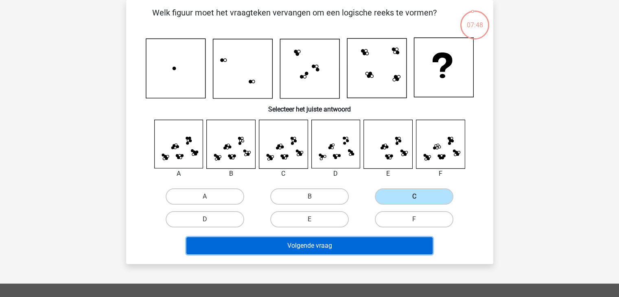
click at [373, 245] on button "Volgende vraag" at bounding box center [310, 245] width 246 height 17
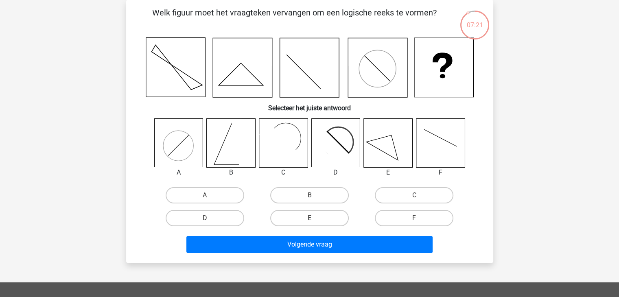
scroll to position [0, 0]
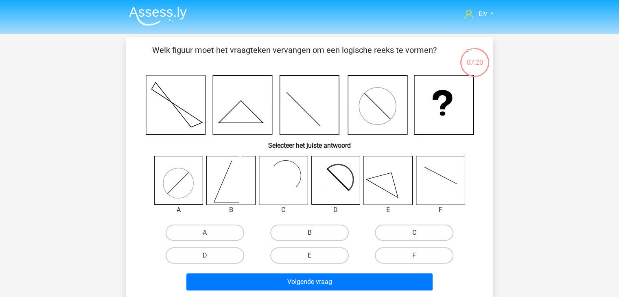
click at [401, 238] on label "C" at bounding box center [414, 233] width 79 height 16
click at [415, 238] on input "C" at bounding box center [417, 235] width 5 height 5
radio input "true"
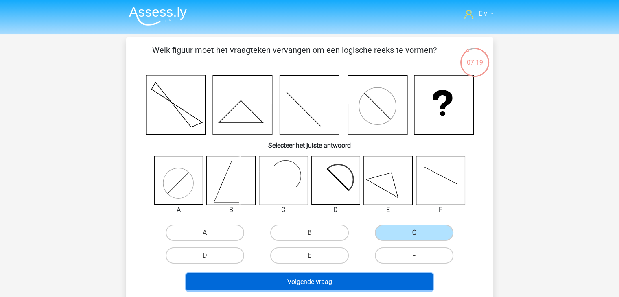
click at [382, 282] on button "Volgende vraag" at bounding box center [310, 282] width 246 height 17
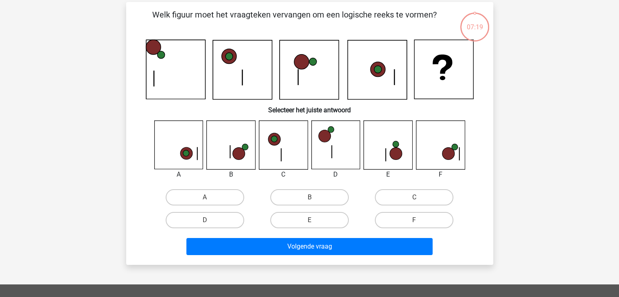
scroll to position [37, 0]
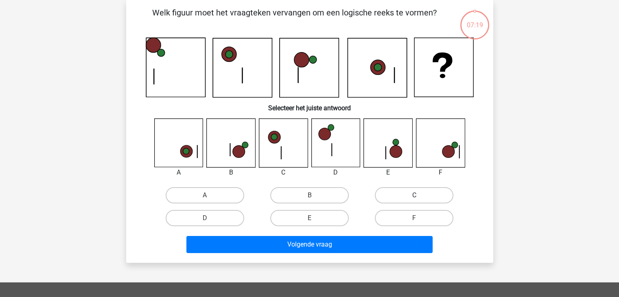
click at [404, 202] on label "C" at bounding box center [414, 195] width 79 height 16
click at [415, 201] on input "C" at bounding box center [417, 197] width 5 height 5
radio input "true"
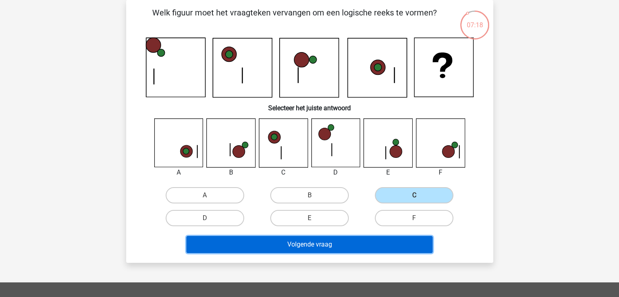
click at [391, 248] on button "Volgende vraag" at bounding box center [310, 244] width 246 height 17
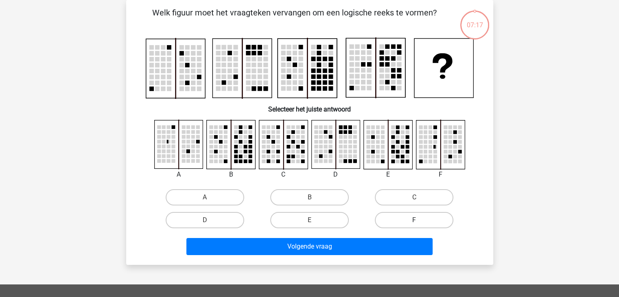
click at [411, 227] on label "F" at bounding box center [414, 220] width 79 height 16
click at [415, 226] on input "F" at bounding box center [417, 222] width 5 height 5
radio input "true"
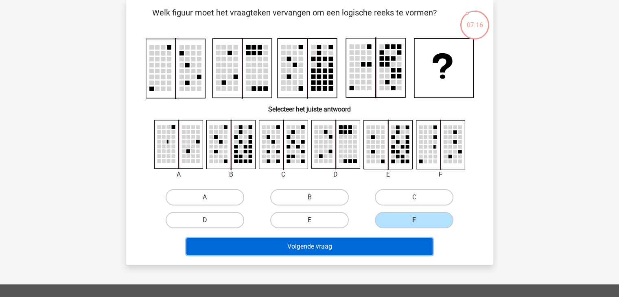
click at [399, 246] on button "Volgende vraag" at bounding box center [310, 246] width 246 height 17
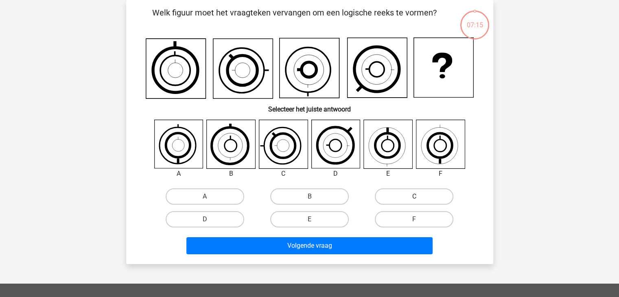
click at [412, 201] on label "C" at bounding box center [414, 197] width 79 height 16
click at [415, 201] on input "C" at bounding box center [417, 199] width 5 height 5
radio input "true"
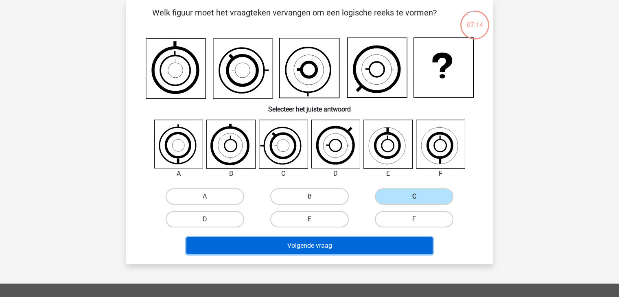
click at [395, 240] on button "Volgende vraag" at bounding box center [310, 245] width 246 height 17
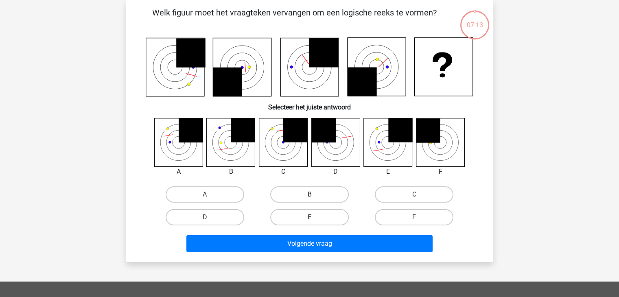
click at [317, 201] on label "B" at bounding box center [309, 195] width 79 height 16
click at [315, 200] on input "B" at bounding box center [312, 197] width 5 height 5
radio input "true"
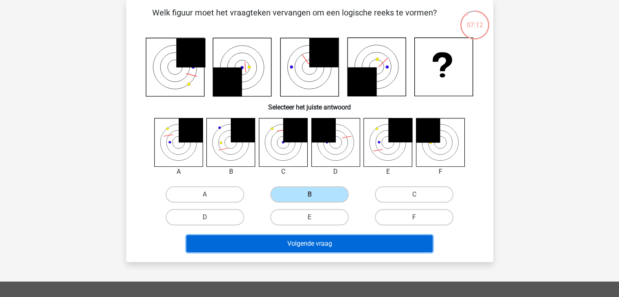
click at [313, 245] on button "Volgende vraag" at bounding box center [310, 243] width 246 height 17
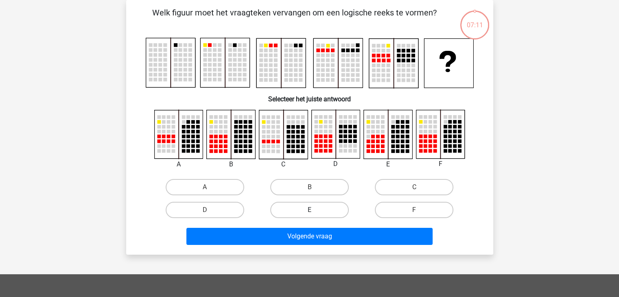
click at [324, 214] on label "E" at bounding box center [309, 210] width 79 height 16
click at [315, 214] on input "E" at bounding box center [312, 212] width 5 height 5
radio input "true"
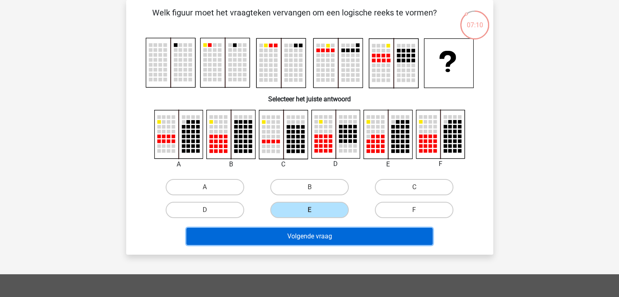
click at [325, 233] on button "Volgende vraag" at bounding box center [310, 236] width 246 height 17
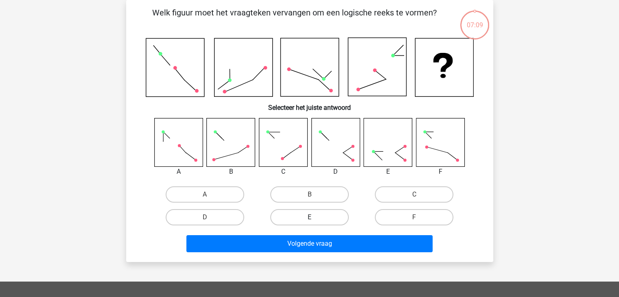
click at [332, 220] on label "E" at bounding box center [309, 217] width 79 height 16
click at [315, 220] on input "E" at bounding box center [312, 219] width 5 height 5
radio input "true"
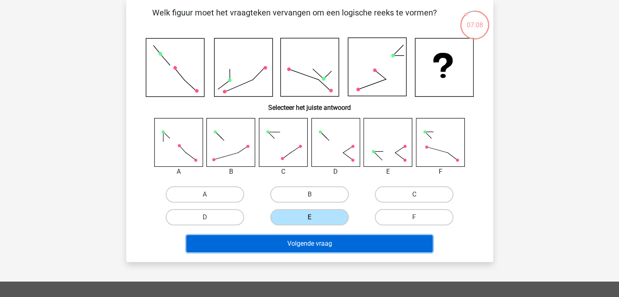
click at [333, 251] on button "Volgende vraag" at bounding box center [310, 243] width 246 height 17
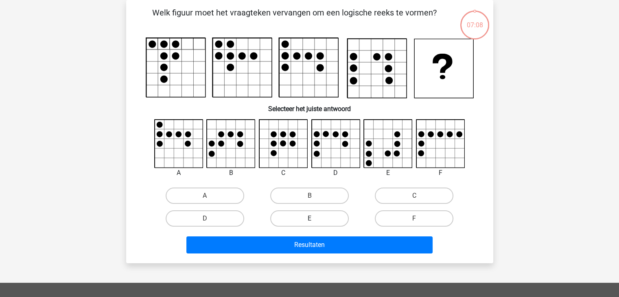
click at [343, 222] on label "E" at bounding box center [309, 219] width 79 height 16
click at [315, 222] on input "E" at bounding box center [312, 221] width 5 height 5
radio input "true"
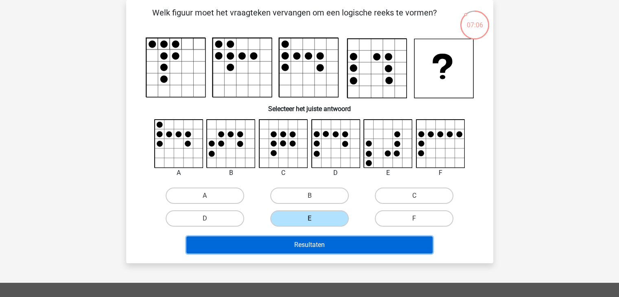
click at [364, 237] on button "Resultaten" at bounding box center [310, 245] width 246 height 17
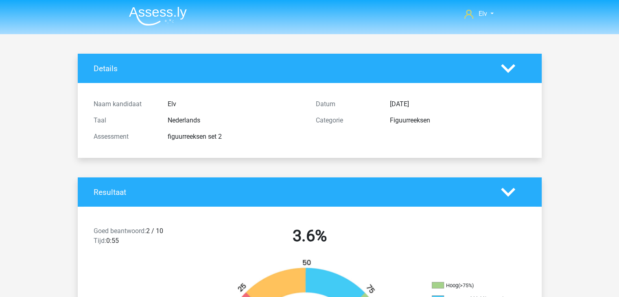
click at [152, 13] on img at bounding box center [158, 16] width 58 height 19
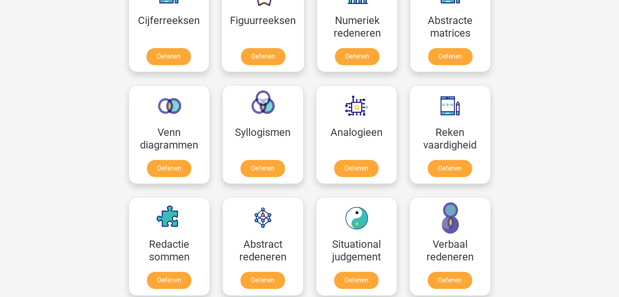
scroll to position [410, 0]
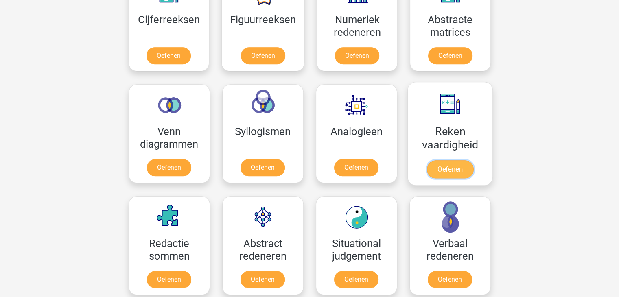
click at [452, 160] on link "Oefenen" at bounding box center [450, 169] width 46 height 18
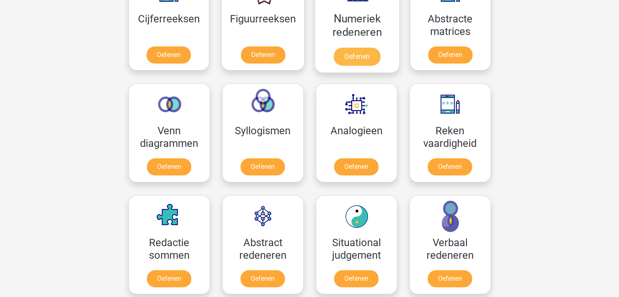
scroll to position [413, 0]
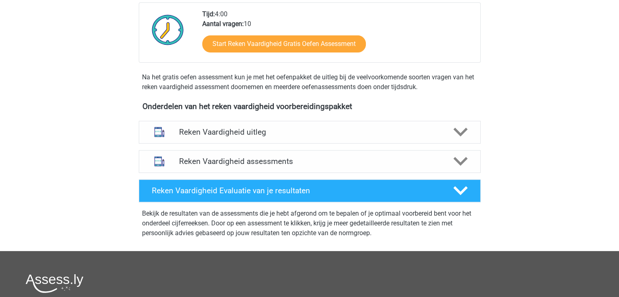
scroll to position [213, 0]
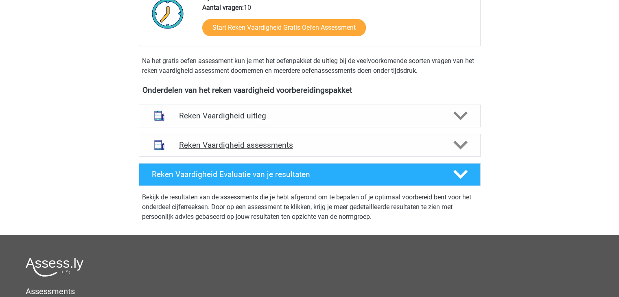
click at [364, 144] on h4 "Reken Vaardigheid assessments" at bounding box center [309, 145] width 261 height 9
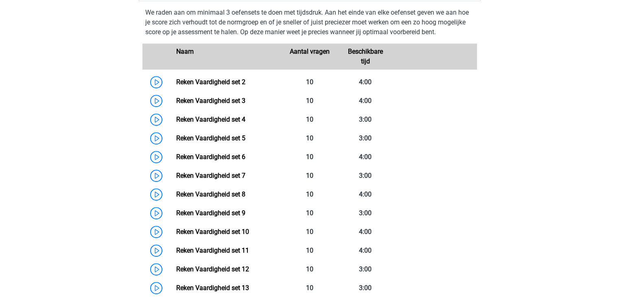
scroll to position [387, 0]
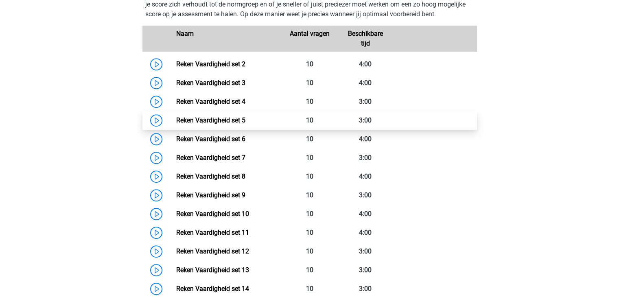
click at [246, 123] on link "Reken Vaardigheid set 5" at bounding box center [210, 120] width 69 height 8
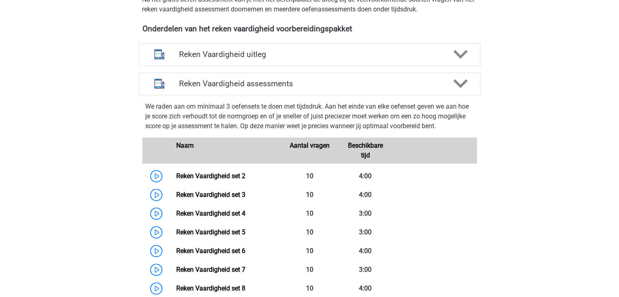
scroll to position [208, 0]
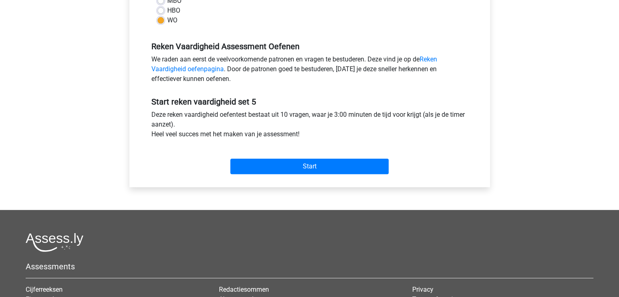
scroll to position [221, 0]
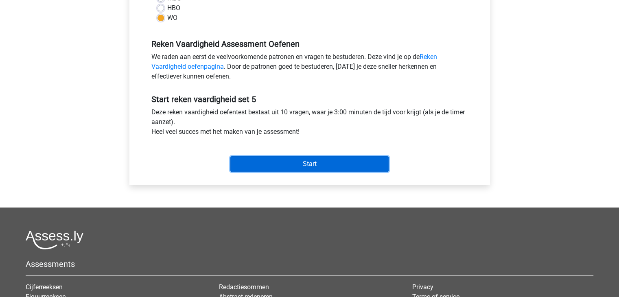
click at [285, 171] on input "Start" at bounding box center [310, 163] width 158 height 15
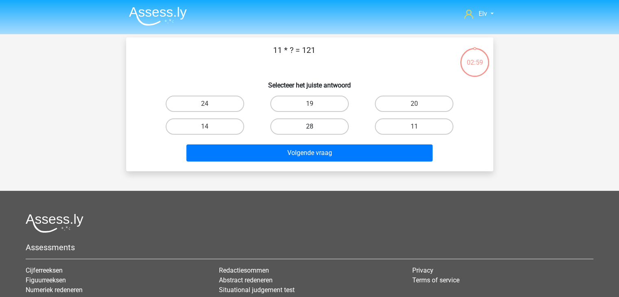
click at [331, 130] on label "28" at bounding box center [309, 127] width 79 height 16
click at [315, 130] on input "28" at bounding box center [312, 129] width 5 height 5
radio input "true"
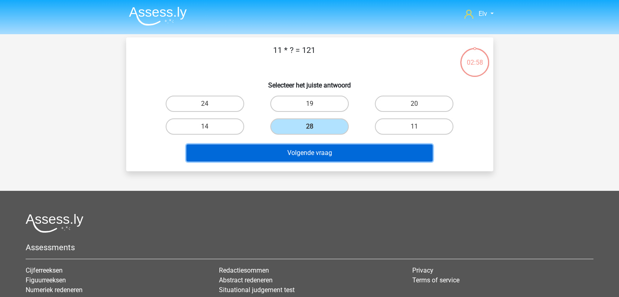
click at [323, 151] on button "Volgende vraag" at bounding box center [310, 153] width 246 height 17
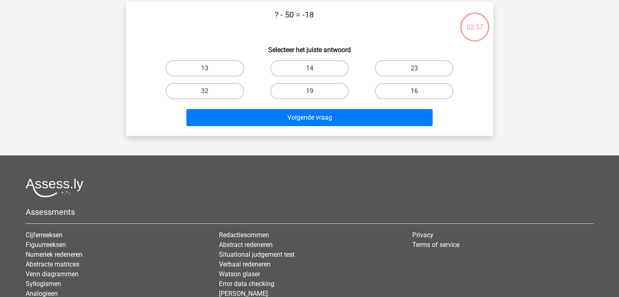
scroll to position [37, 0]
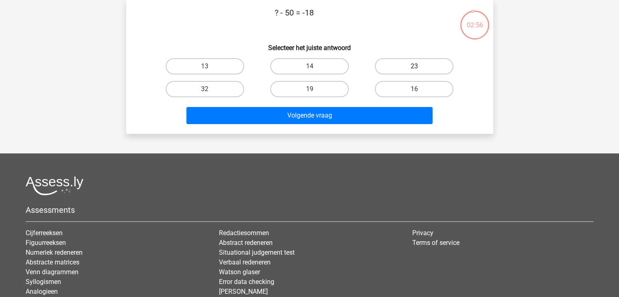
click at [427, 67] on label "23" at bounding box center [414, 66] width 79 height 16
click at [420, 67] on input "23" at bounding box center [417, 68] width 5 height 5
radio input "true"
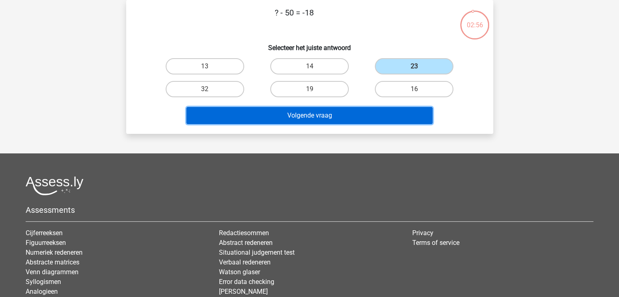
click at [394, 119] on button "Volgende vraag" at bounding box center [310, 115] width 246 height 17
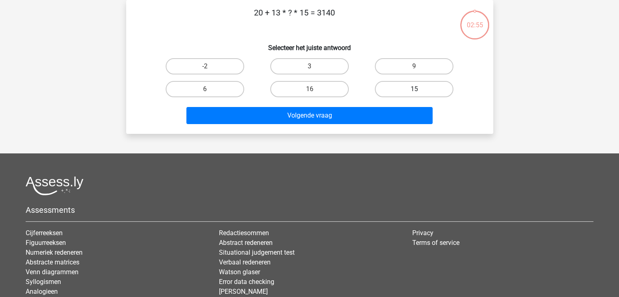
click at [419, 85] on label "15" at bounding box center [414, 89] width 79 height 16
click at [419, 89] on input "15" at bounding box center [417, 91] width 5 height 5
radio input "true"
click at [406, 106] on div "Volgende vraag" at bounding box center [309, 114] width 341 height 27
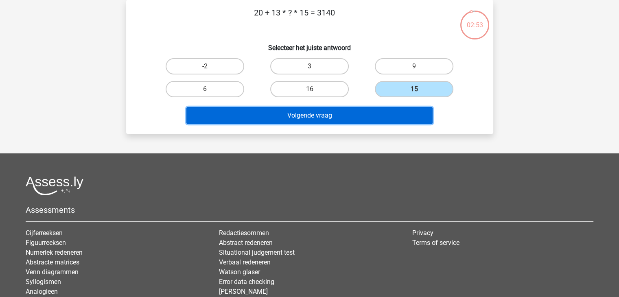
click at [394, 115] on button "Volgende vraag" at bounding box center [310, 115] width 246 height 17
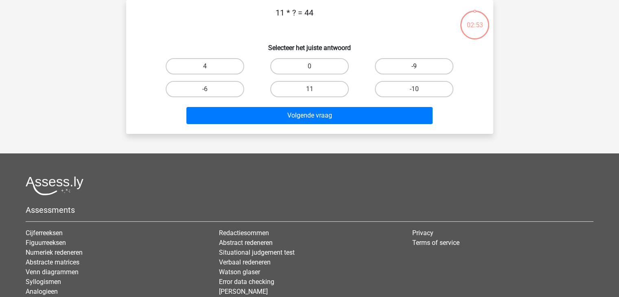
click at [405, 58] on label "-9" at bounding box center [414, 66] width 79 height 16
click at [415, 66] on input "-9" at bounding box center [417, 68] width 5 height 5
radio input "true"
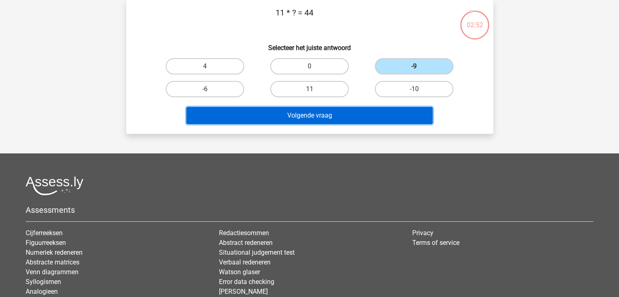
click at [391, 108] on button "Volgende vraag" at bounding box center [310, 115] width 246 height 17
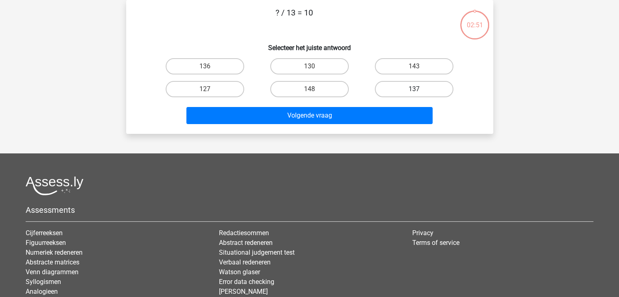
click at [395, 90] on label "137" at bounding box center [414, 89] width 79 height 16
click at [415, 90] on input "137" at bounding box center [417, 91] width 5 height 5
radio input "true"
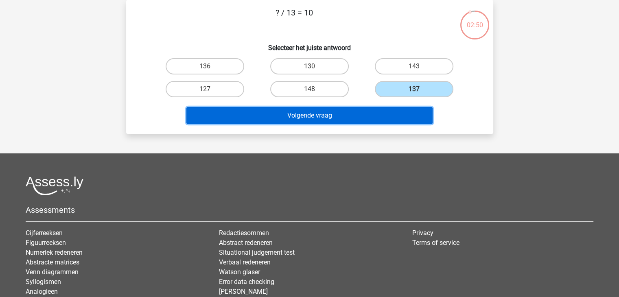
click at [386, 108] on button "Volgende vraag" at bounding box center [310, 115] width 246 height 17
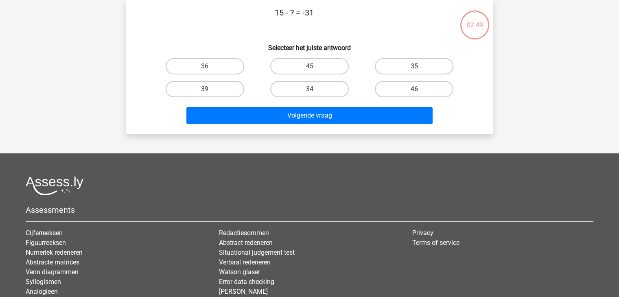
click at [401, 90] on label "46" at bounding box center [414, 89] width 79 height 16
click at [415, 90] on input "46" at bounding box center [417, 91] width 5 height 5
radio input "true"
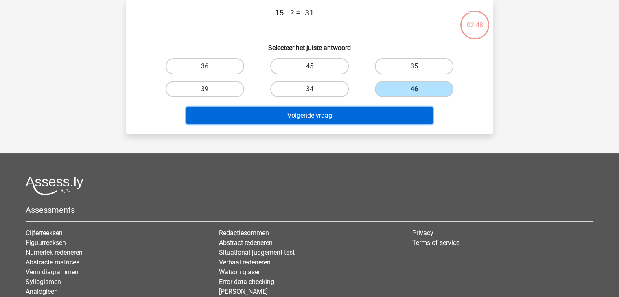
click at [387, 108] on button "Volgende vraag" at bounding box center [310, 115] width 246 height 17
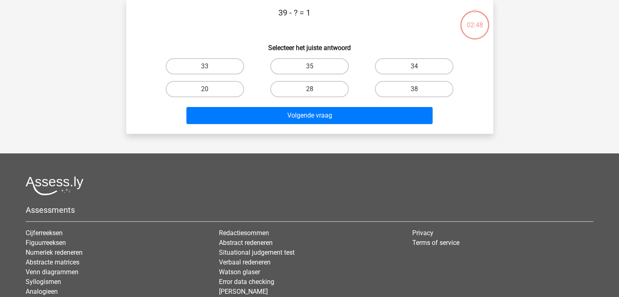
scroll to position [63, 0]
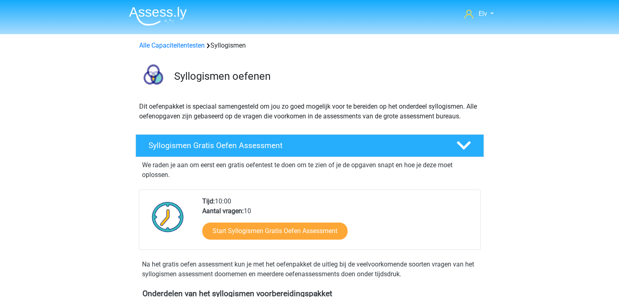
click at [153, 14] on img at bounding box center [158, 16] width 58 height 19
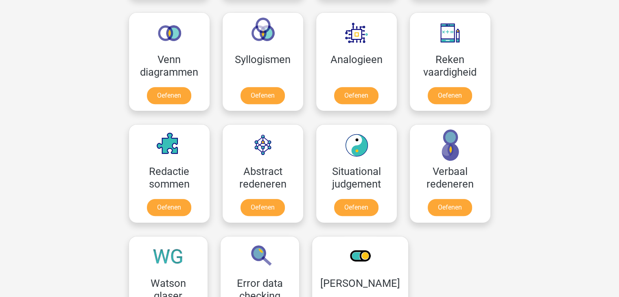
scroll to position [270, 0]
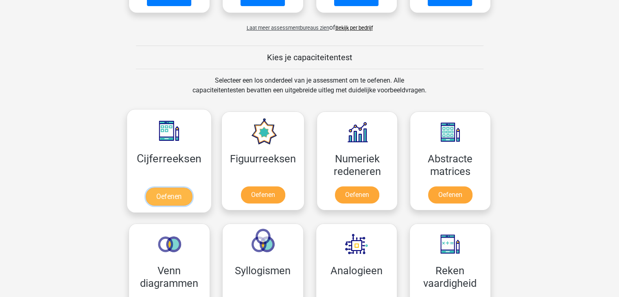
click at [153, 188] on link "Oefenen" at bounding box center [169, 197] width 46 height 18
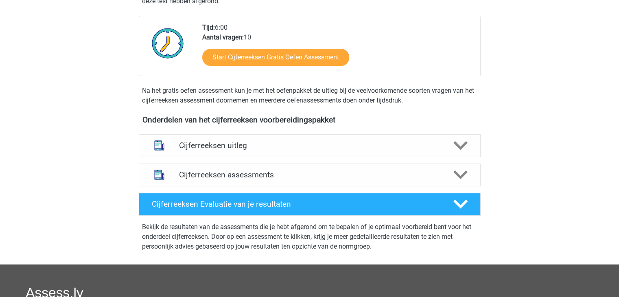
scroll to position [225, 0]
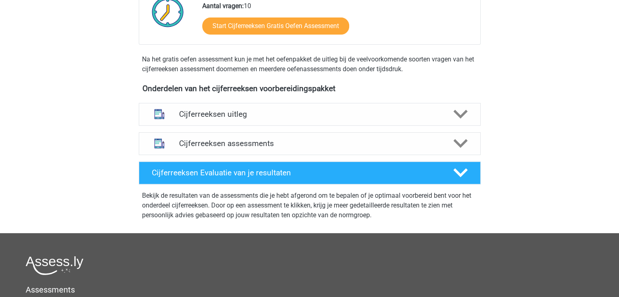
click at [153, 147] on img at bounding box center [159, 143] width 21 height 21
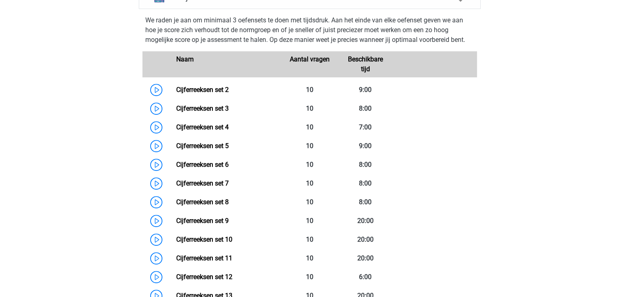
scroll to position [373, 0]
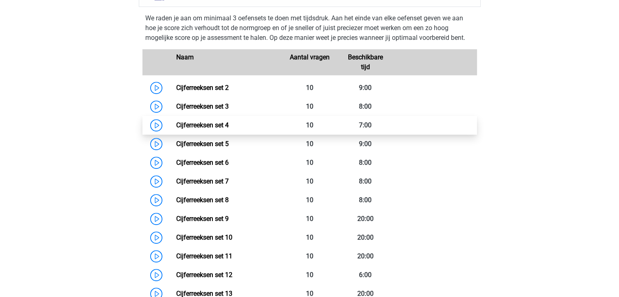
click at [188, 129] on link "Cijferreeksen set 4" at bounding box center [202, 125] width 53 height 8
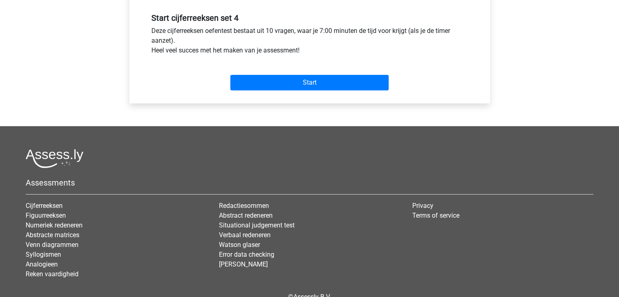
scroll to position [313, 0]
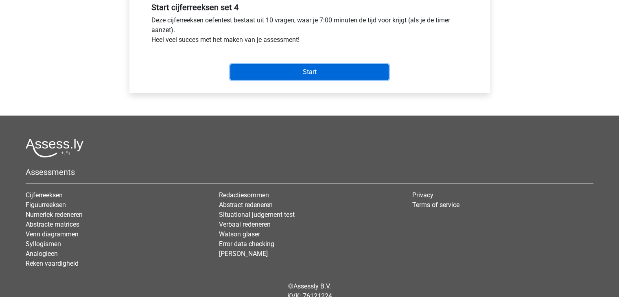
click at [282, 77] on input "Start" at bounding box center [310, 71] width 158 height 15
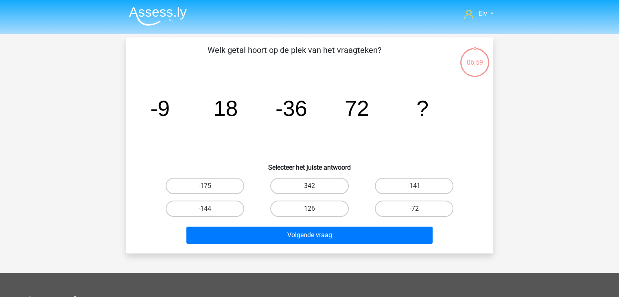
click at [308, 184] on label "342" at bounding box center [309, 186] width 79 height 16
click at [310, 186] on input "342" at bounding box center [312, 188] width 5 height 5
radio input "true"
click at [292, 245] on div "Volgende vraag" at bounding box center [310, 237] width 314 height 20
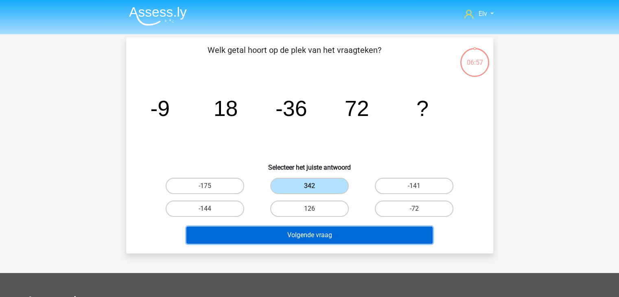
click at [303, 235] on button "Volgende vraag" at bounding box center [310, 235] width 246 height 17
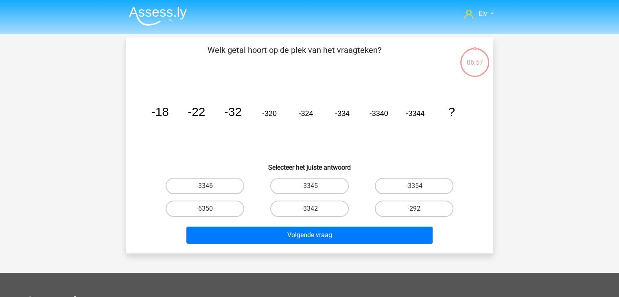
scroll to position [37, 0]
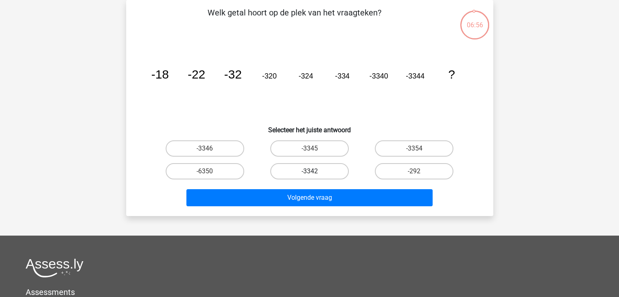
click at [342, 170] on label "-3342" at bounding box center [309, 171] width 79 height 16
click at [315, 171] on input "-3342" at bounding box center [312, 173] width 5 height 5
radio input "true"
click at [334, 184] on div "Volgende vraag" at bounding box center [309, 196] width 341 height 27
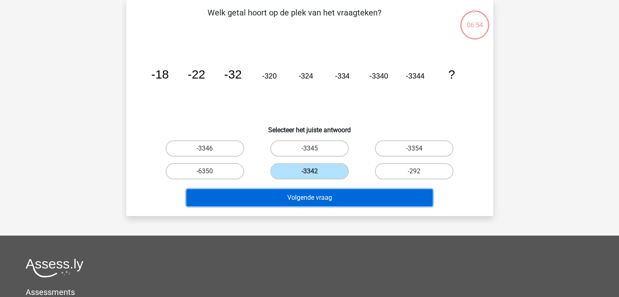
click at [330, 197] on button "Volgende vraag" at bounding box center [310, 197] width 246 height 17
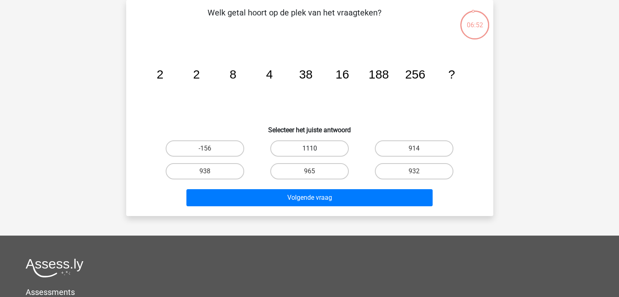
click at [344, 154] on label "1110" at bounding box center [309, 149] width 79 height 16
click at [315, 154] on input "1110" at bounding box center [312, 151] width 5 height 5
radio input "true"
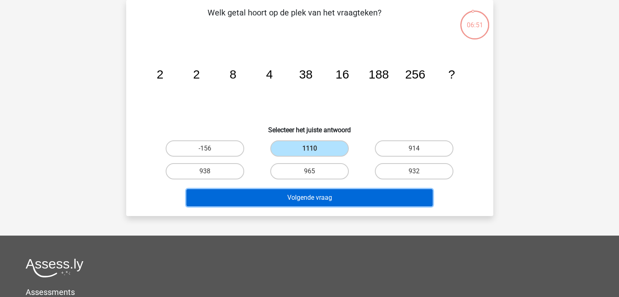
click at [334, 203] on button "Volgende vraag" at bounding box center [310, 197] width 246 height 17
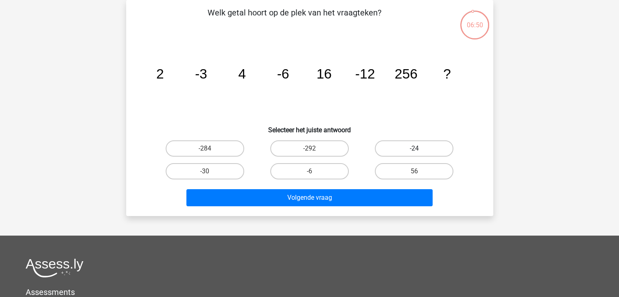
click at [403, 155] on label "-24" at bounding box center [414, 149] width 79 height 16
click at [415, 154] on input "-24" at bounding box center [417, 151] width 5 height 5
radio input "true"
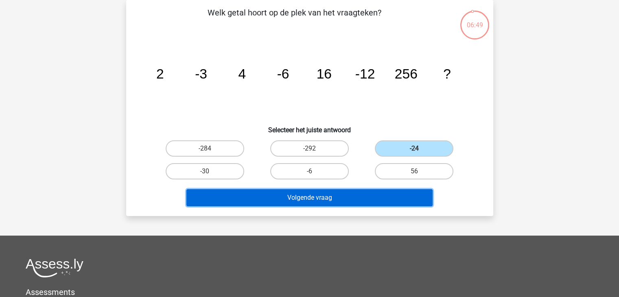
click at [377, 193] on button "Volgende vraag" at bounding box center [310, 197] width 246 height 17
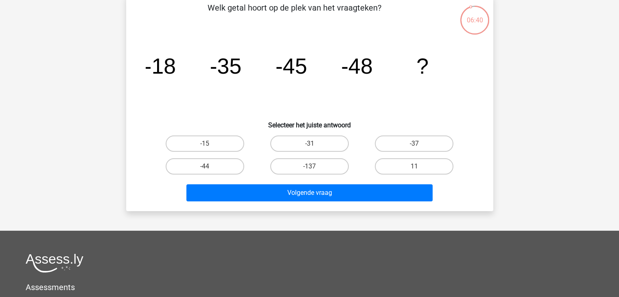
scroll to position [0, 0]
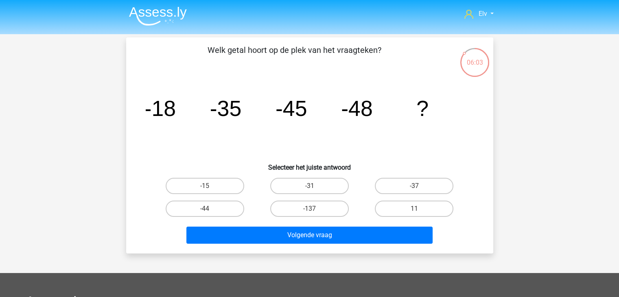
click at [136, 24] on img at bounding box center [158, 16] width 58 height 19
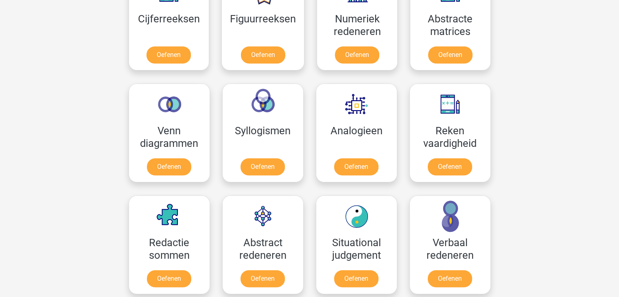
scroll to position [376, 0]
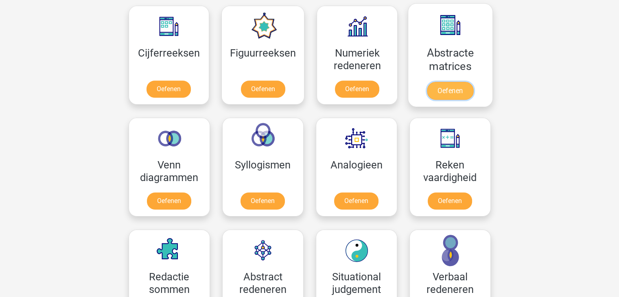
click at [446, 82] on link "Oefenen" at bounding box center [450, 91] width 46 height 18
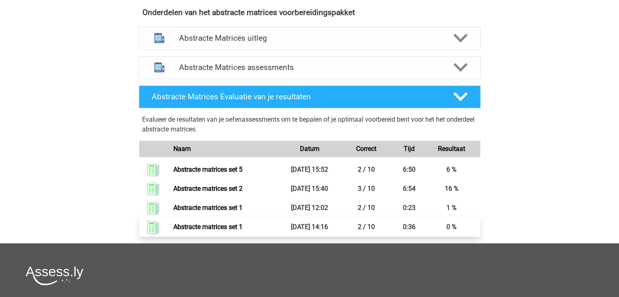
scroll to position [303, 0]
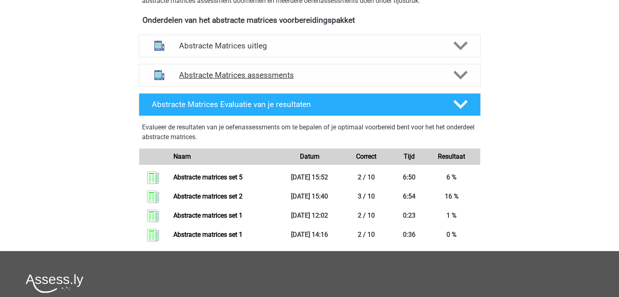
click at [313, 73] on h4 "Abstracte Matrices assessments" at bounding box center [309, 74] width 261 height 9
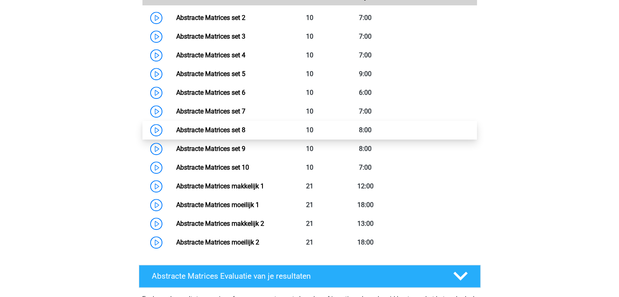
scroll to position [461, 0]
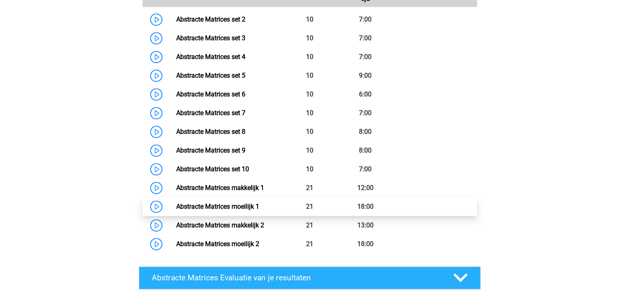
click at [259, 208] on link "Abstracte Matrices moeilijk 1" at bounding box center [217, 207] width 83 height 8
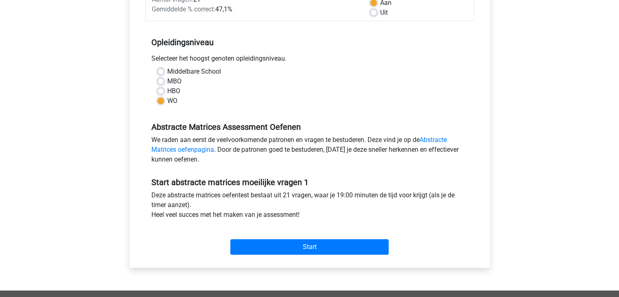
scroll to position [135, 0]
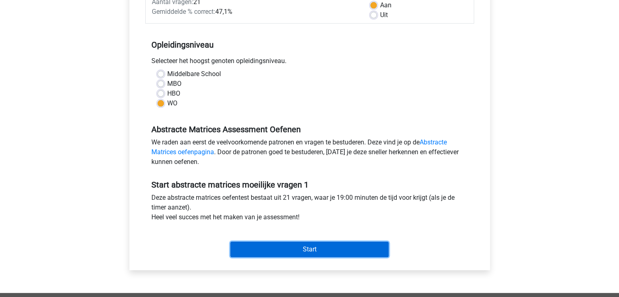
click at [274, 250] on input "Start" at bounding box center [310, 249] width 158 height 15
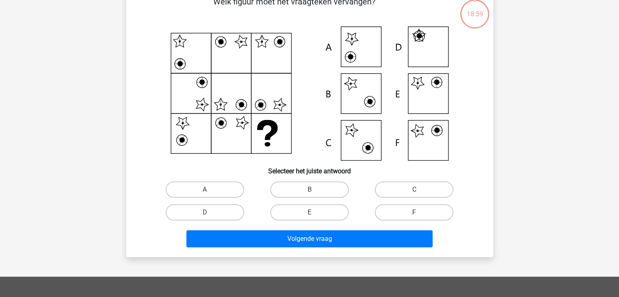
scroll to position [55, 0]
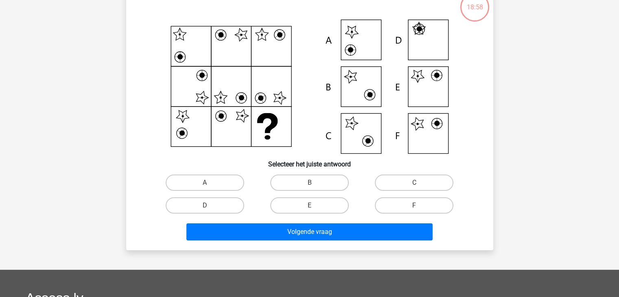
click at [309, 215] on div "E" at bounding box center [309, 205] width 105 height 23
click at [318, 207] on label "E" at bounding box center [309, 206] width 79 height 16
click at [315, 207] on input "E" at bounding box center [312, 208] width 5 height 5
radio input "true"
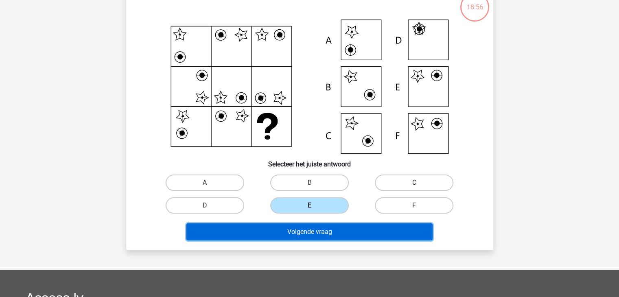
click at [305, 232] on button "Volgende vraag" at bounding box center [310, 232] width 246 height 17
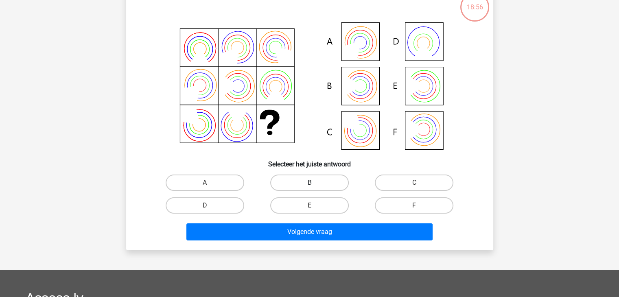
scroll to position [37, 0]
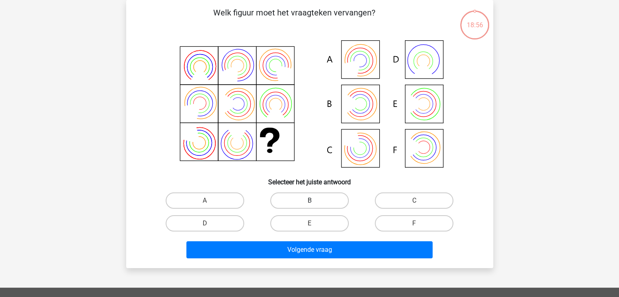
click at [324, 195] on label "B" at bounding box center [309, 201] width 79 height 16
click at [315, 201] on input "B" at bounding box center [312, 203] width 5 height 5
radio input "true"
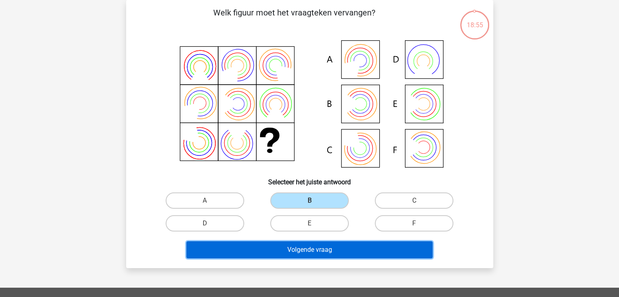
click at [305, 248] on button "Volgende vraag" at bounding box center [310, 249] width 246 height 17
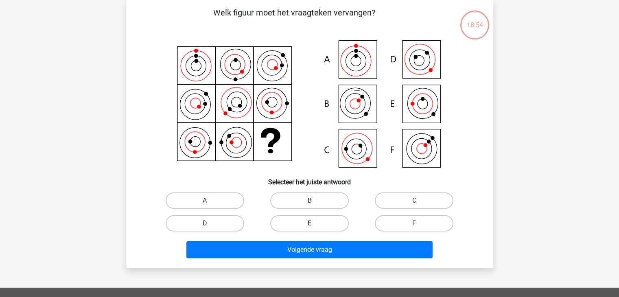
click at [321, 219] on label "E" at bounding box center [309, 223] width 79 height 16
click at [315, 224] on input "E" at bounding box center [312, 226] width 5 height 5
radio input "true"
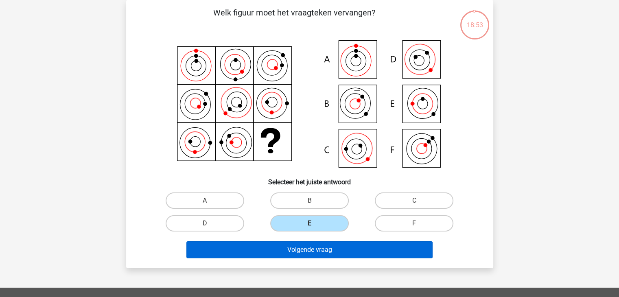
drag, startPoint x: 314, startPoint y: 238, endPoint x: 311, endPoint y: 254, distance: 15.8
click at [311, 254] on div "Volgende vraag" at bounding box center [309, 248] width 341 height 27
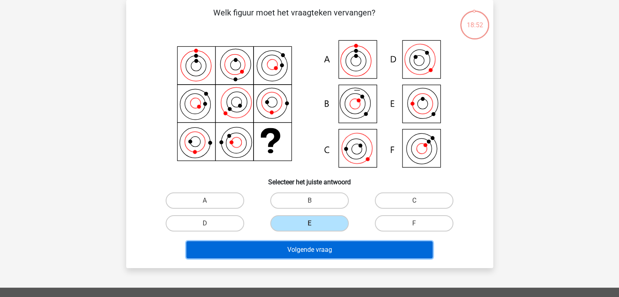
click at [311, 254] on button "Volgende vraag" at bounding box center [310, 249] width 246 height 17
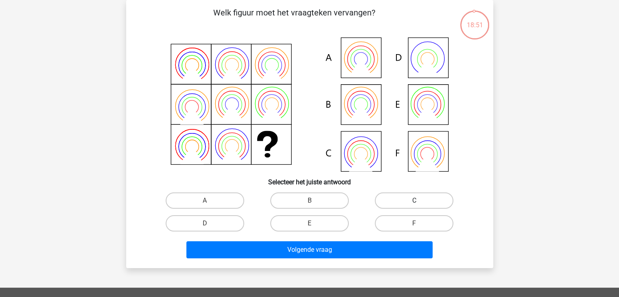
click at [400, 204] on label "C" at bounding box center [414, 201] width 79 height 16
click at [415, 204] on input "C" at bounding box center [417, 203] width 5 height 5
radio input "true"
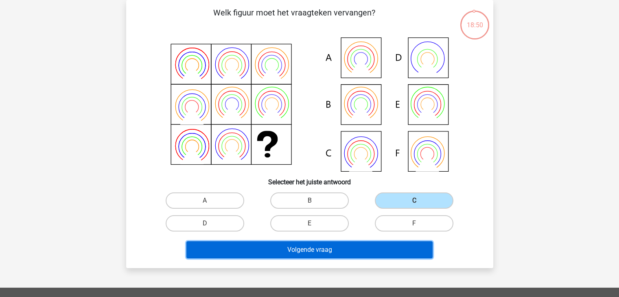
click at [379, 255] on button "Volgende vraag" at bounding box center [310, 249] width 246 height 17
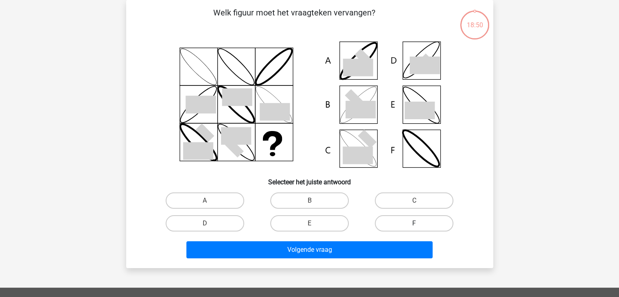
click at [407, 224] on label "F" at bounding box center [414, 223] width 79 height 16
click at [415, 224] on input "F" at bounding box center [417, 226] width 5 height 5
radio input "true"
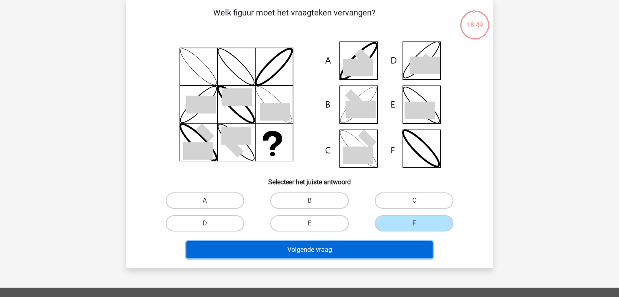
click at [395, 244] on button "Volgende vraag" at bounding box center [310, 249] width 246 height 17
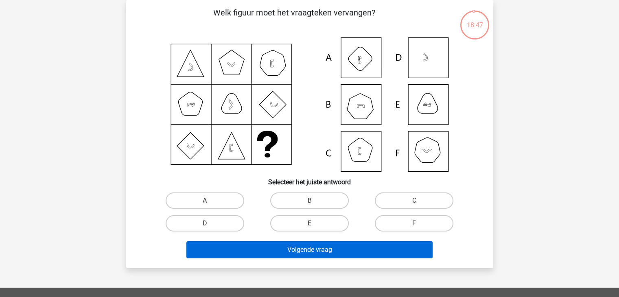
drag, startPoint x: 331, startPoint y: 206, endPoint x: 325, endPoint y: 241, distance: 36.3
click at [325, 241] on div "Welk figuur moet het vraagteken vervangen?" at bounding box center [310, 134] width 361 height 255
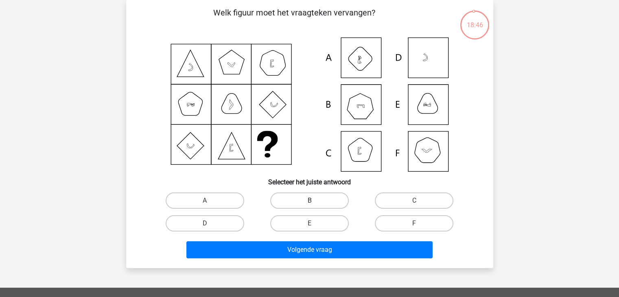
click at [337, 204] on label "B" at bounding box center [309, 201] width 79 height 16
click at [315, 204] on input "B" at bounding box center [312, 203] width 5 height 5
radio input "true"
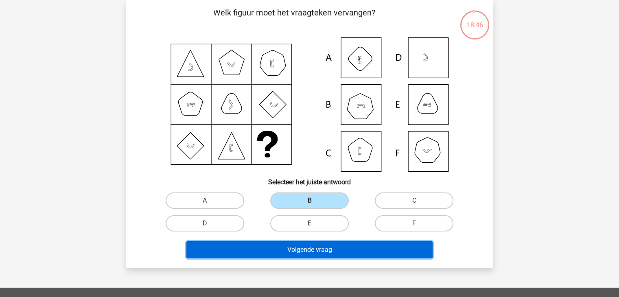
click at [329, 249] on button "Volgende vraag" at bounding box center [310, 249] width 246 height 17
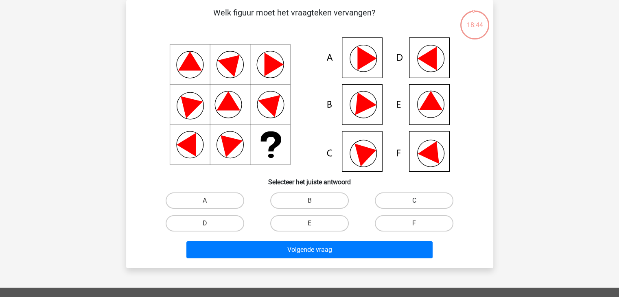
click at [405, 199] on label "C" at bounding box center [414, 201] width 79 height 16
click at [415, 201] on input "C" at bounding box center [417, 203] width 5 height 5
radio input "true"
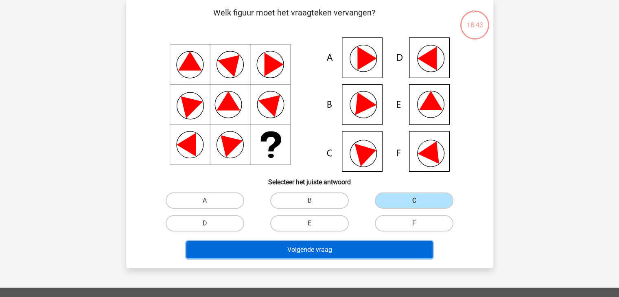
click at [387, 246] on button "Volgende vraag" at bounding box center [310, 249] width 246 height 17
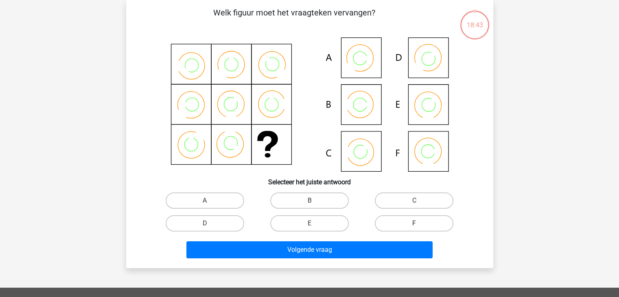
click at [411, 220] on label "F" at bounding box center [414, 223] width 79 height 16
click at [415, 224] on input "F" at bounding box center [417, 226] width 5 height 5
radio input "true"
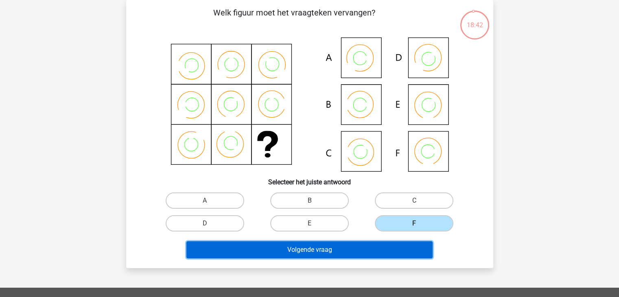
click at [399, 244] on button "Volgende vraag" at bounding box center [310, 249] width 246 height 17
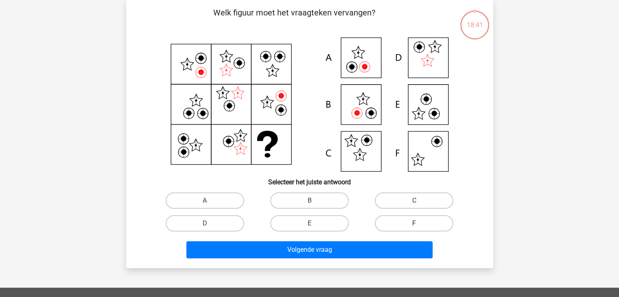
click at [415, 218] on label "F" at bounding box center [414, 223] width 79 height 16
click at [415, 224] on input "F" at bounding box center [417, 226] width 5 height 5
radio input "true"
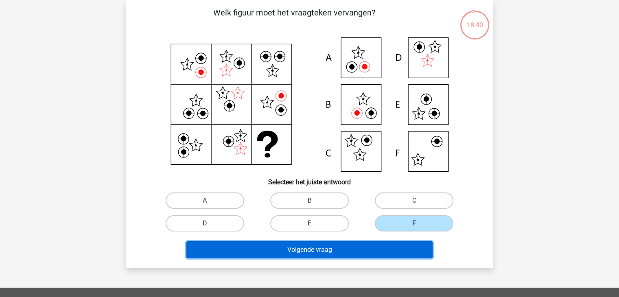
click at [398, 249] on button "Volgende vraag" at bounding box center [310, 249] width 246 height 17
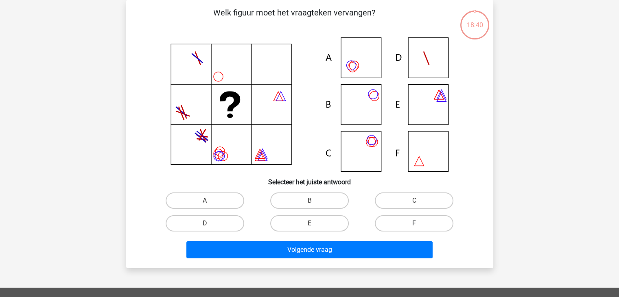
click at [422, 217] on label "F" at bounding box center [414, 223] width 79 height 16
click at [420, 224] on input "F" at bounding box center [417, 226] width 5 height 5
radio input "true"
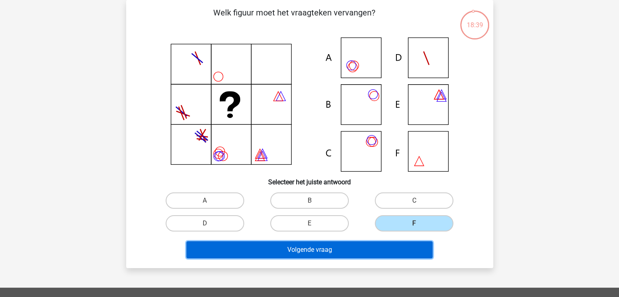
click at [404, 246] on button "Volgende vraag" at bounding box center [310, 249] width 246 height 17
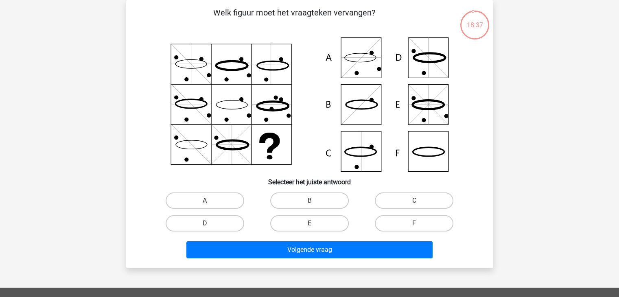
click at [424, 200] on label "C" at bounding box center [414, 201] width 79 height 16
click at [420, 201] on input "C" at bounding box center [417, 203] width 5 height 5
radio input "true"
click at [383, 260] on div "Volgende vraag" at bounding box center [310, 251] width 314 height 20
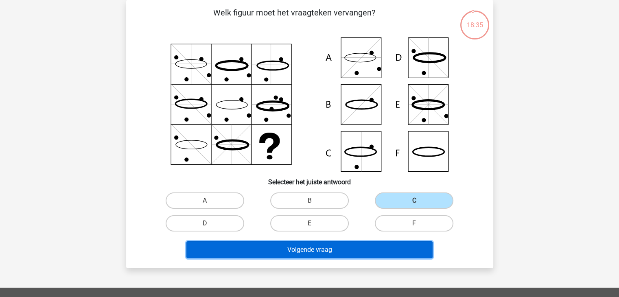
click at [397, 249] on button "Volgende vraag" at bounding box center [310, 249] width 246 height 17
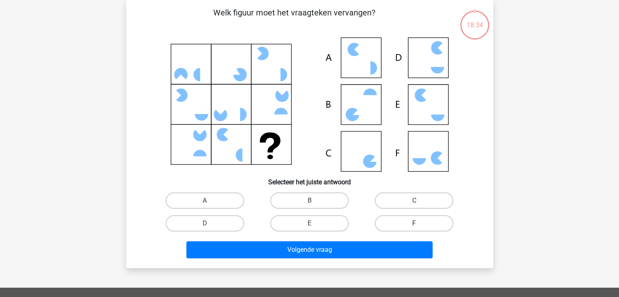
click at [415, 222] on label "F" at bounding box center [414, 223] width 79 height 16
click at [415, 224] on input "F" at bounding box center [417, 226] width 5 height 5
radio input "true"
click at [390, 259] on div "Volgende vraag" at bounding box center [310, 251] width 314 height 20
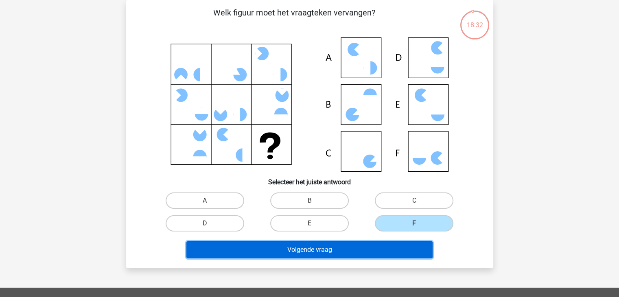
click at [394, 253] on button "Volgende vraag" at bounding box center [310, 249] width 246 height 17
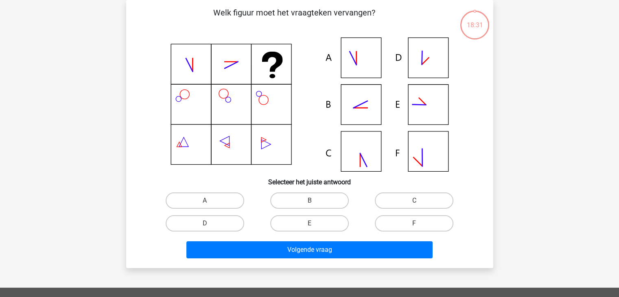
click at [417, 227] on input "F" at bounding box center [417, 226] width 5 height 5
radio input "true"
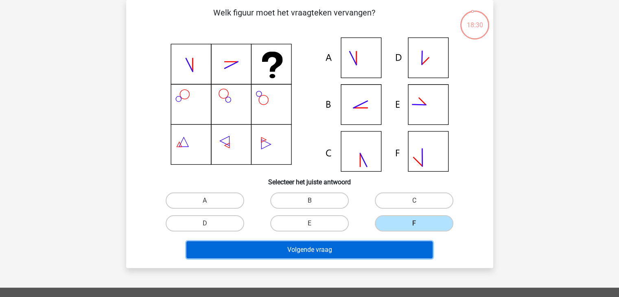
click at [394, 243] on button "Volgende vraag" at bounding box center [310, 249] width 246 height 17
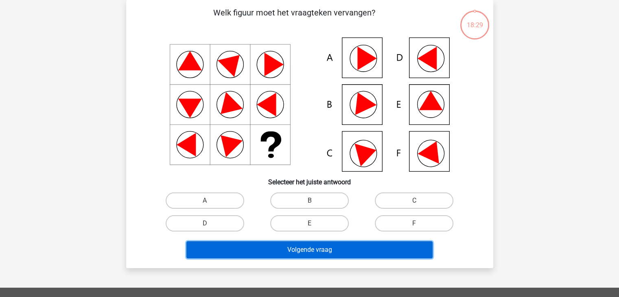
click at [394, 243] on button "Volgende vraag" at bounding box center [310, 249] width 246 height 17
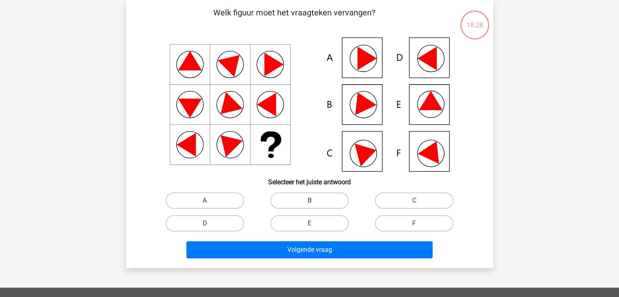
click at [419, 202] on input "C" at bounding box center [417, 203] width 5 height 5
radio input "true"
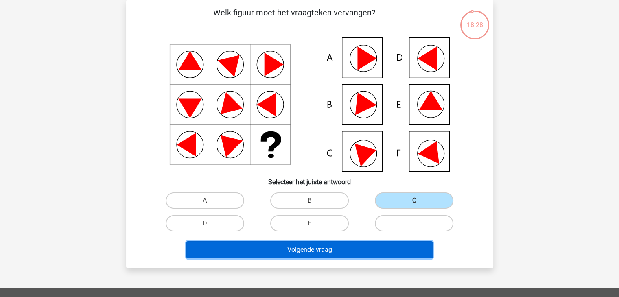
click at [395, 241] on button "Volgende vraag" at bounding box center [310, 249] width 246 height 17
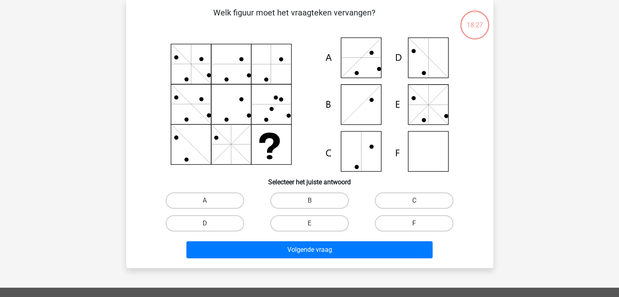
click at [412, 222] on label "F" at bounding box center [414, 223] width 79 height 16
click at [415, 224] on input "F" at bounding box center [417, 226] width 5 height 5
radio input "true"
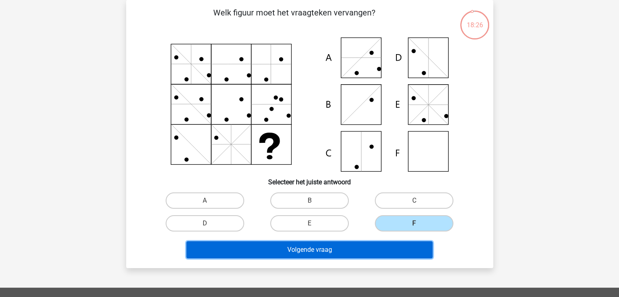
click at [396, 246] on button "Volgende vraag" at bounding box center [310, 249] width 246 height 17
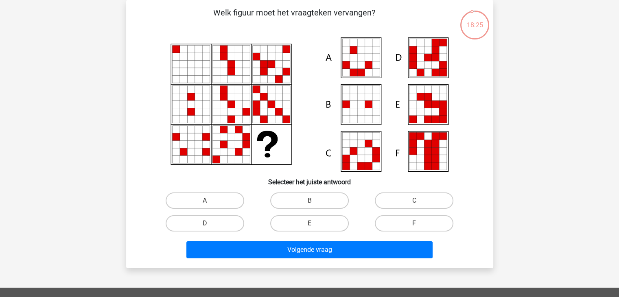
click at [408, 230] on label "F" at bounding box center [414, 223] width 79 height 16
click at [415, 229] on input "F" at bounding box center [417, 226] width 5 height 5
radio input "true"
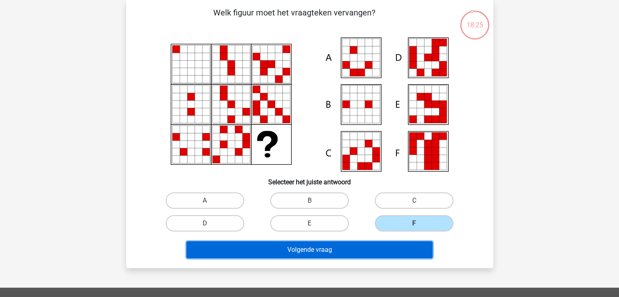
click at [395, 251] on button "Volgende vraag" at bounding box center [310, 249] width 246 height 17
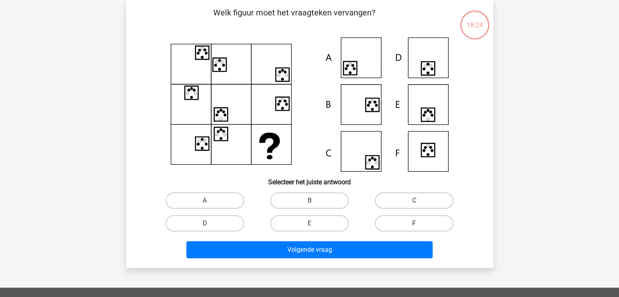
click at [413, 224] on label "F" at bounding box center [414, 223] width 79 height 16
click at [415, 224] on input "F" at bounding box center [417, 226] width 5 height 5
radio input "true"
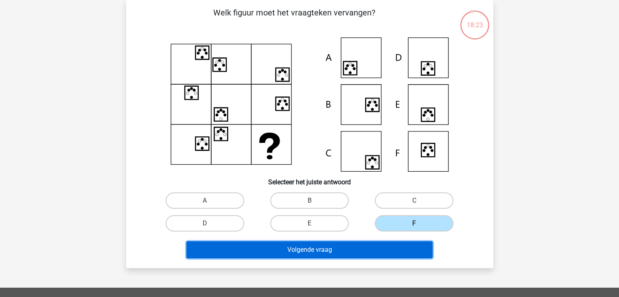
click at [398, 245] on button "Volgende vraag" at bounding box center [310, 249] width 246 height 17
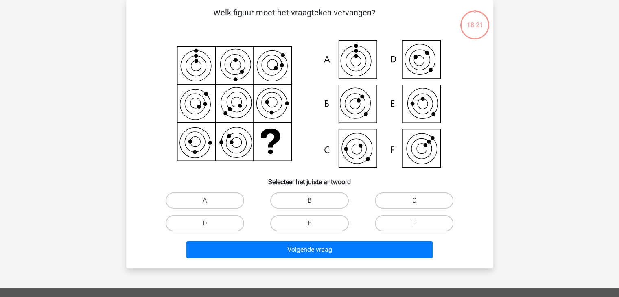
click at [406, 224] on label "F" at bounding box center [414, 223] width 79 height 16
click at [415, 224] on input "F" at bounding box center [417, 226] width 5 height 5
radio input "true"
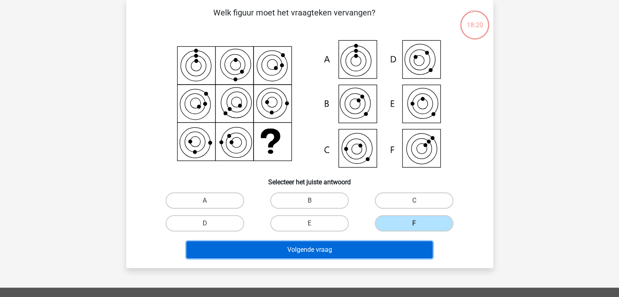
click at [390, 251] on button "Volgende vraag" at bounding box center [310, 249] width 246 height 17
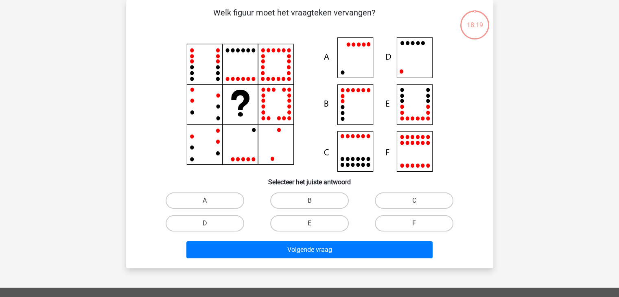
click at [416, 225] on input "F" at bounding box center [417, 226] width 5 height 5
radio input "true"
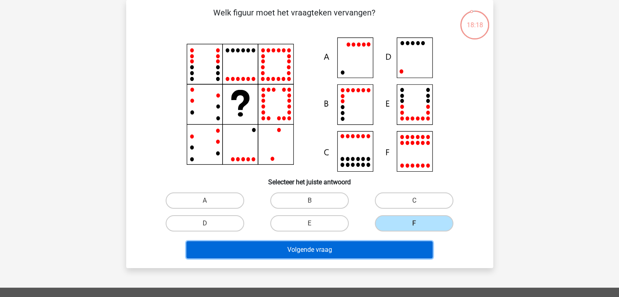
click at [405, 242] on button "Volgende vraag" at bounding box center [310, 249] width 246 height 17
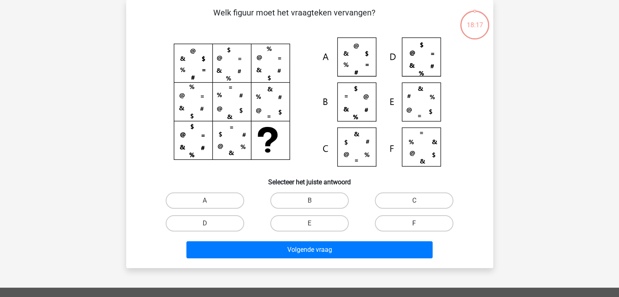
click at [430, 216] on label "F" at bounding box center [414, 223] width 79 height 16
click at [420, 224] on input "F" at bounding box center [417, 226] width 5 height 5
radio input "true"
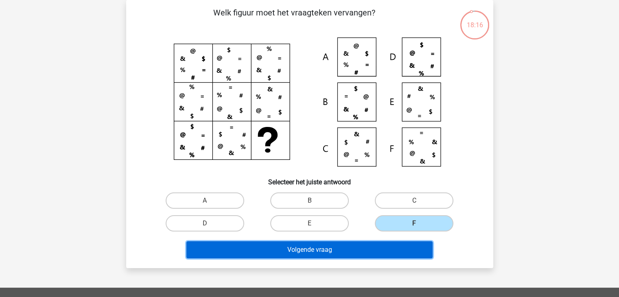
click at [413, 245] on button "Volgende vraag" at bounding box center [310, 249] width 246 height 17
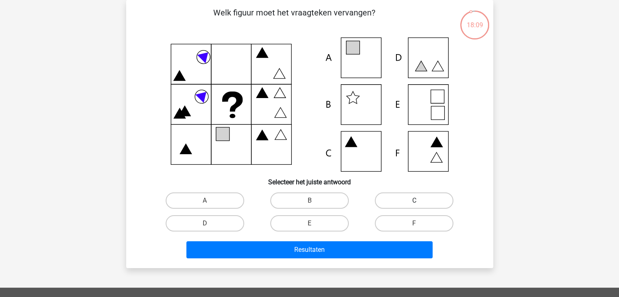
click at [433, 198] on label "C" at bounding box center [414, 201] width 79 height 16
click at [420, 201] on input "C" at bounding box center [417, 203] width 5 height 5
radio input "true"
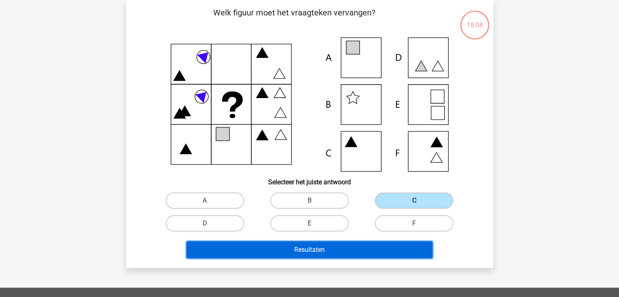
click at [393, 257] on button "Resultaten" at bounding box center [310, 249] width 246 height 17
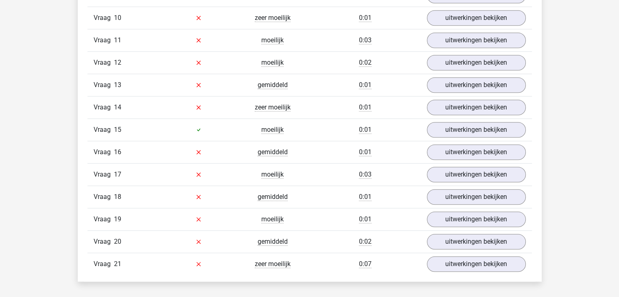
scroll to position [757, 0]
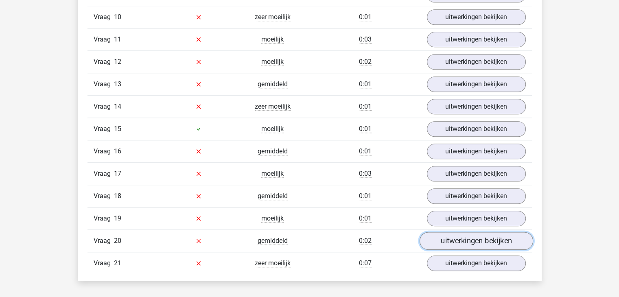
click at [456, 232] on link "uitwerkingen bekijken" at bounding box center [476, 241] width 114 height 18
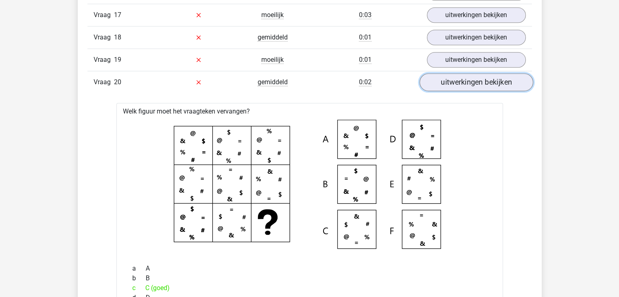
scroll to position [920, 0]
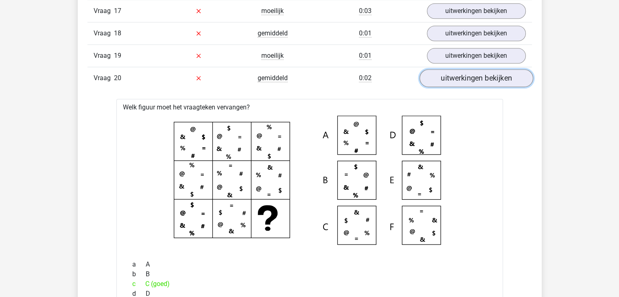
click at [465, 69] on link "uitwerkingen bekijken" at bounding box center [476, 78] width 114 height 18
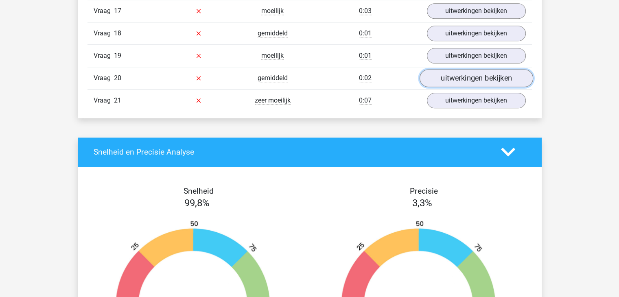
click at [465, 69] on link "uitwerkingen bekijken" at bounding box center [476, 78] width 114 height 18
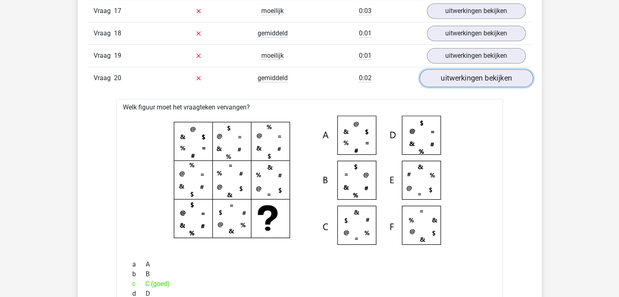
click at [464, 75] on link "uitwerkingen bekijken" at bounding box center [476, 78] width 114 height 18
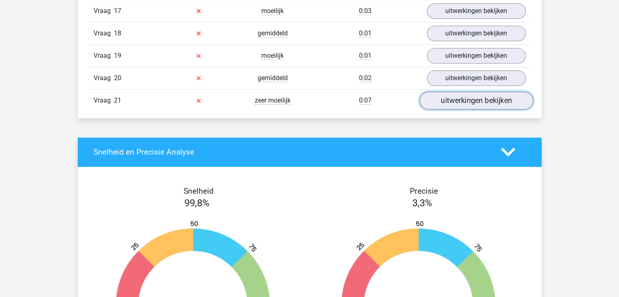
click at [459, 93] on link "uitwerkingen bekijken" at bounding box center [476, 101] width 114 height 18
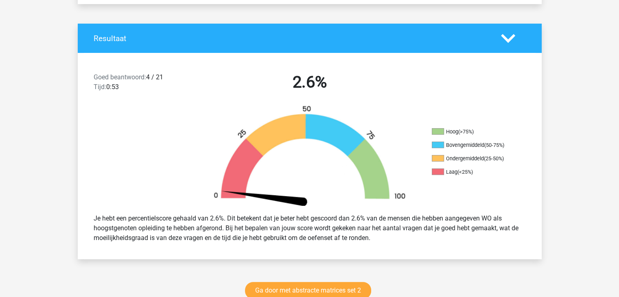
scroll to position [153, 0]
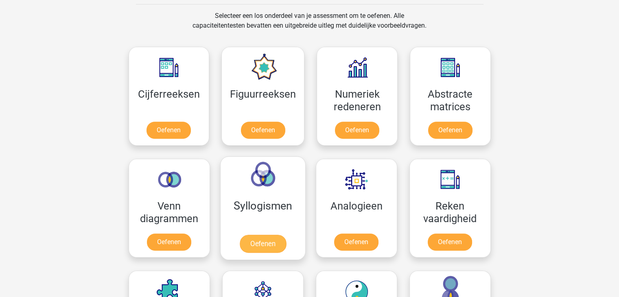
scroll to position [334, 0]
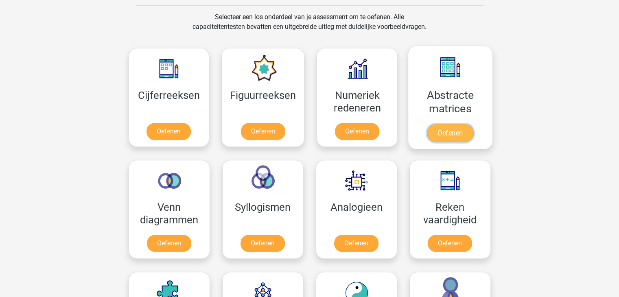
click at [318, 124] on link "Oefenen" at bounding box center [450, 133] width 46 height 18
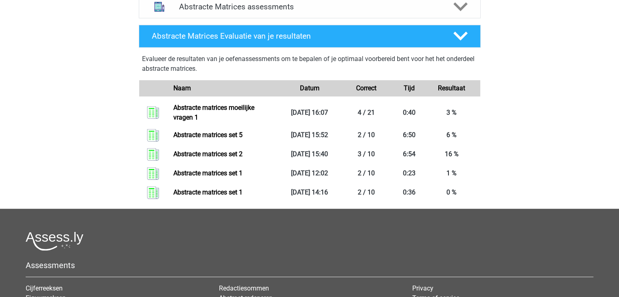
scroll to position [372, 0]
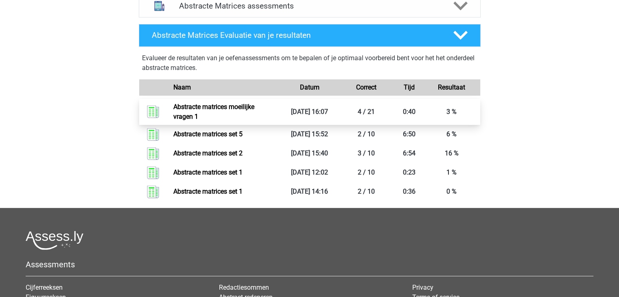
click at [255, 105] on link "Abstracte matrices moeilijke vragen 1" at bounding box center [213, 112] width 81 height 18
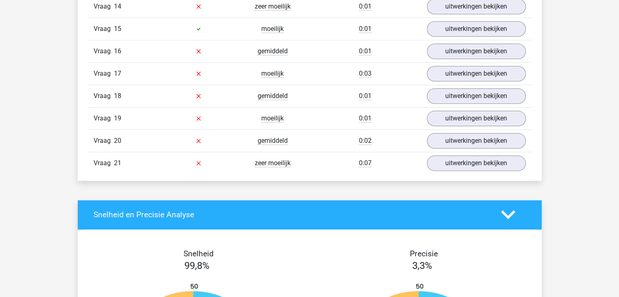
scroll to position [859, 0]
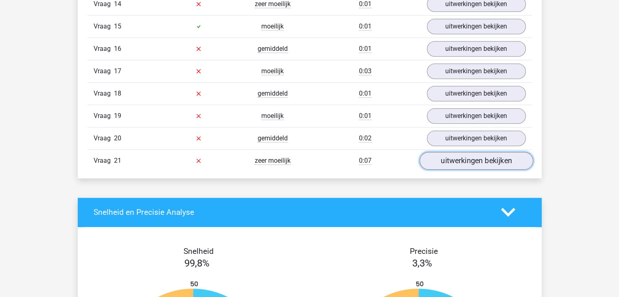
click at [465, 154] on link "uitwerkingen bekijken" at bounding box center [476, 161] width 114 height 18
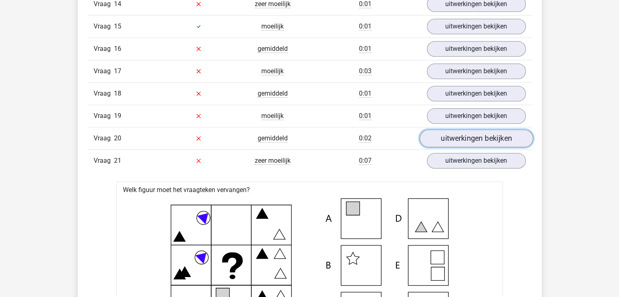
click at [467, 130] on link "uitwerkingen bekijken" at bounding box center [476, 139] width 114 height 18
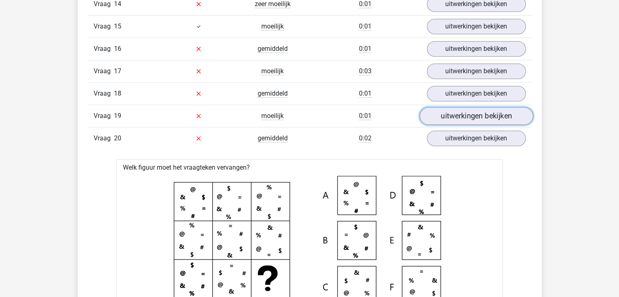
click at [467, 111] on link "uitwerkingen bekijken" at bounding box center [476, 116] width 114 height 18
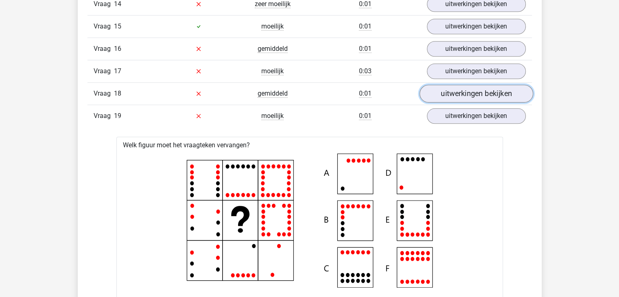
click at [467, 86] on link "uitwerkingen bekijken" at bounding box center [476, 94] width 114 height 18
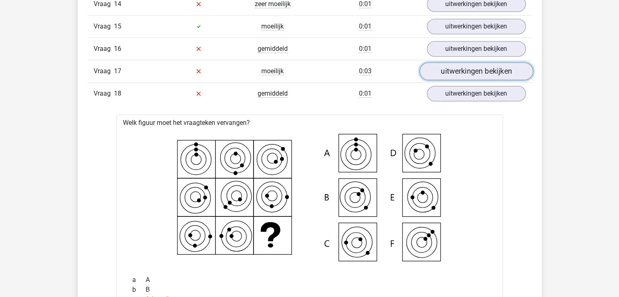
click at [468, 62] on link "uitwerkingen bekijken" at bounding box center [476, 71] width 114 height 18
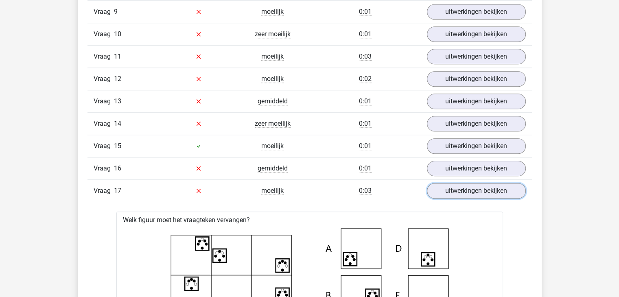
scroll to position [740, 0]
click at [463, 184] on link "uitwerkingen bekijken" at bounding box center [476, 191] width 114 height 18
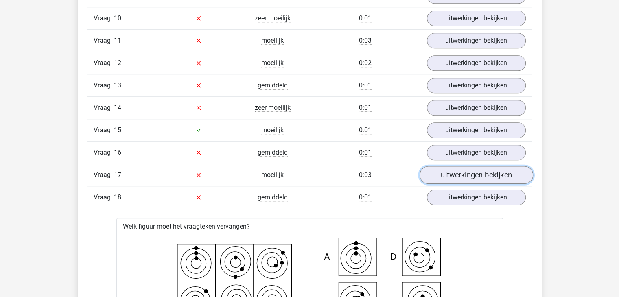
scroll to position [759, 0]
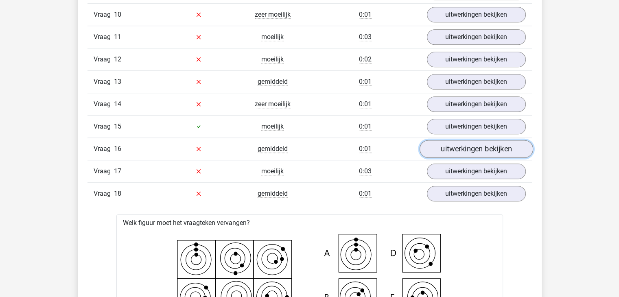
click at [462, 149] on link "uitwerkingen bekijken" at bounding box center [476, 149] width 114 height 18
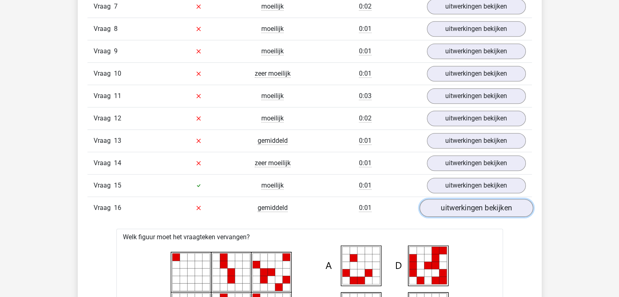
scroll to position [697, 0]
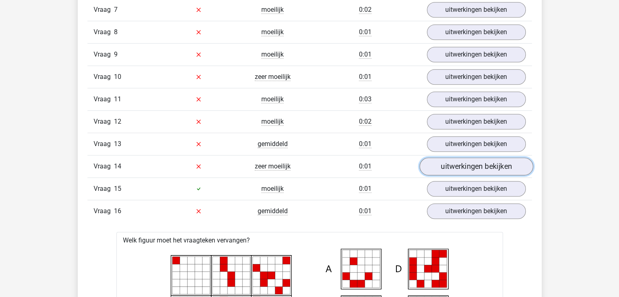
click at [461, 160] on link "uitwerkingen bekijken" at bounding box center [476, 167] width 114 height 18
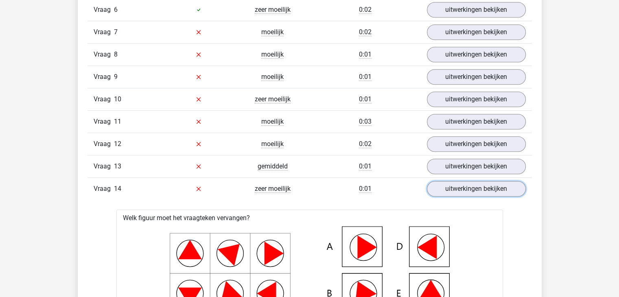
scroll to position [675, 0]
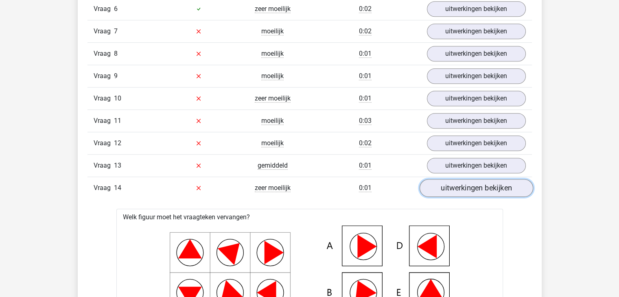
click at [469, 188] on link "uitwerkingen bekijken" at bounding box center [476, 188] width 114 height 18
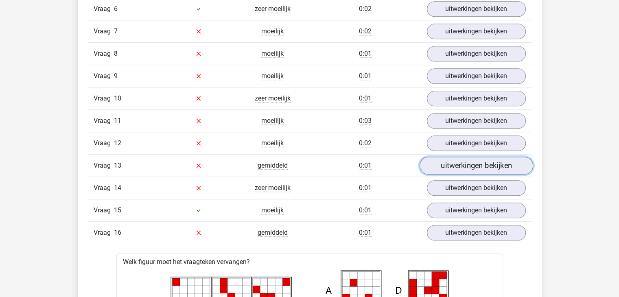
click at [467, 167] on link "uitwerkingen bekijken" at bounding box center [476, 166] width 114 height 18
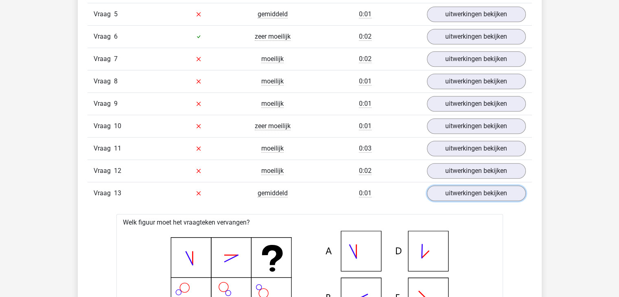
scroll to position [647, 0]
click at [456, 168] on link "uitwerkingen bekijken" at bounding box center [476, 172] width 114 height 18
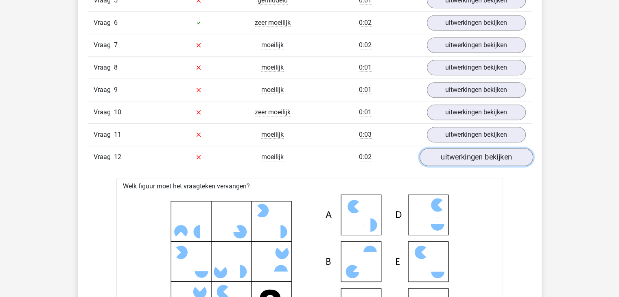
scroll to position [657, 0]
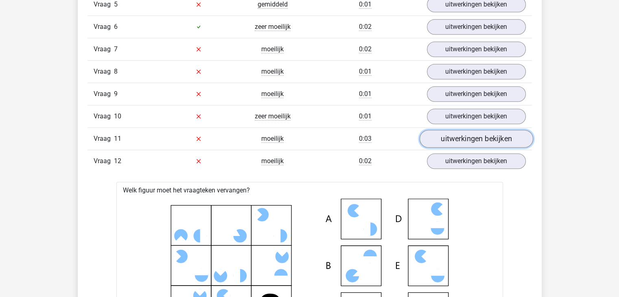
click at [492, 130] on link "uitwerkingen bekijken" at bounding box center [476, 139] width 114 height 18
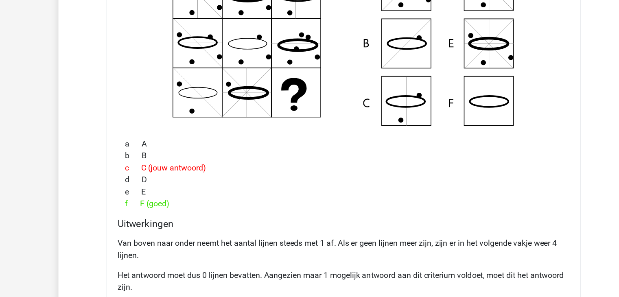
scroll to position [849, 0]
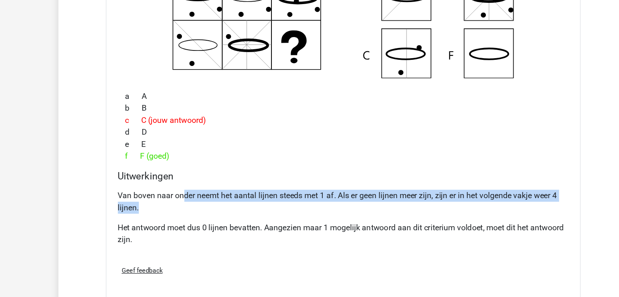
drag, startPoint x: 178, startPoint y: 206, endPoint x: 182, endPoint y: 218, distance: 12.5
click at [182, 218] on p "Van boven naar onder neemt het aantal lijnen steeds met 1 af. Als er geen lijne…" at bounding box center [309, 220] width 367 height 20
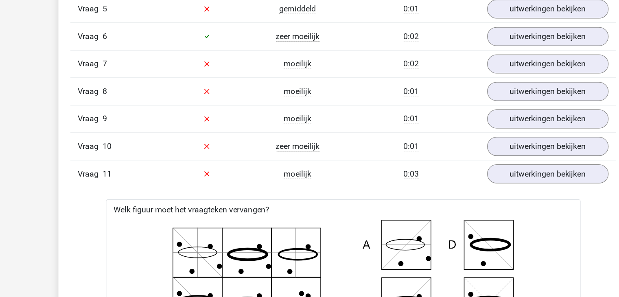
scroll to position [654, 0]
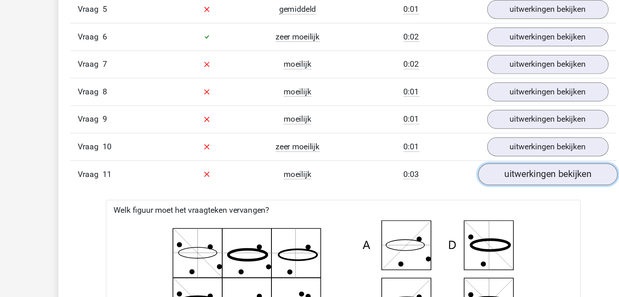
click at [440, 138] on link "uitwerkingen bekijken" at bounding box center [476, 142] width 114 height 18
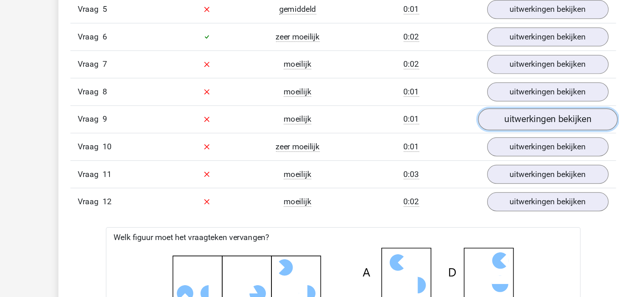
click at [457, 101] on link "uitwerkingen bekijken" at bounding box center [476, 97] width 114 height 18
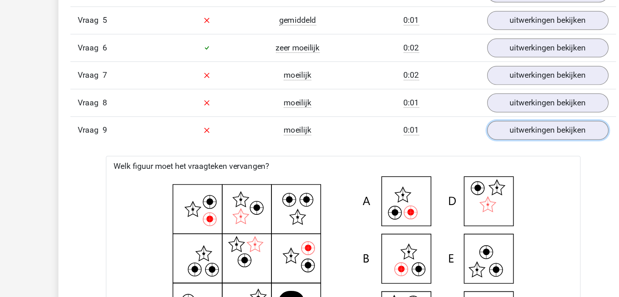
scroll to position [645, 0]
click at [453, 101] on link "uitwerkingen bekijken" at bounding box center [476, 106] width 114 height 18
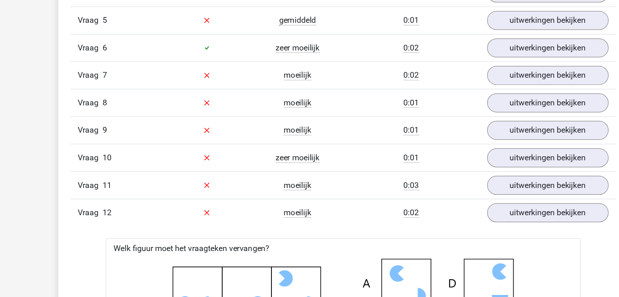
click at [461, 72] on div "Vraag 8 moeilijk 0:01 uitwerkingen bekijken" at bounding box center [310, 83] width 445 height 22
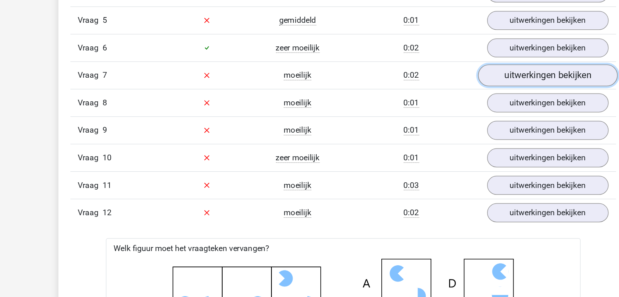
click at [460, 60] on link "uitwerkingen bekijken" at bounding box center [476, 62] width 114 height 18
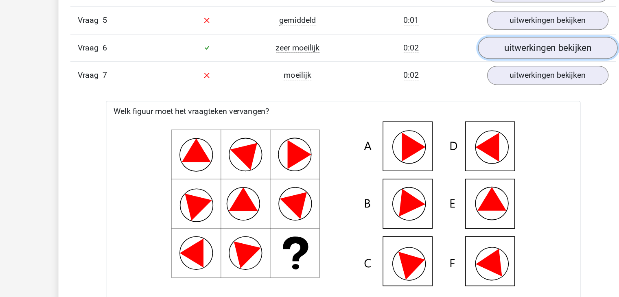
click at [461, 44] on link "uitwerkingen bekijken" at bounding box center [476, 39] width 114 height 18
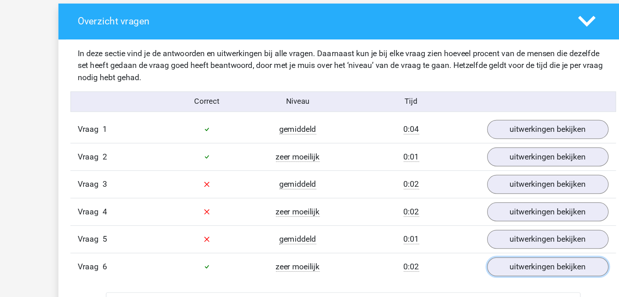
scroll to position [467, 0]
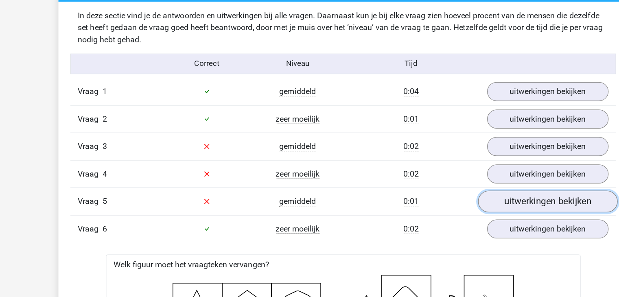
click at [448, 202] on link "uitwerkingen bekijken" at bounding box center [476, 195] width 114 height 18
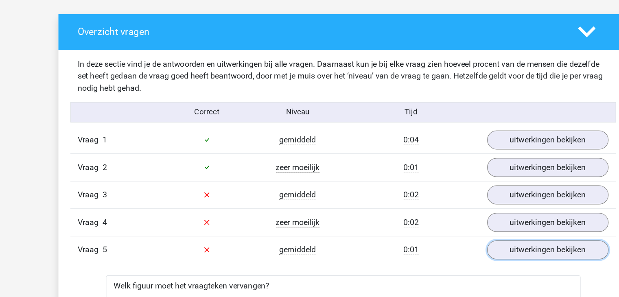
scroll to position [441, 0]
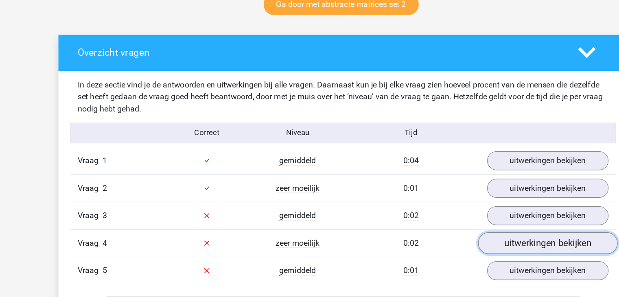
click at [452, 200] on link "uitwerkingen bekijken" at bounding box center [476, 198] width 114 height 18
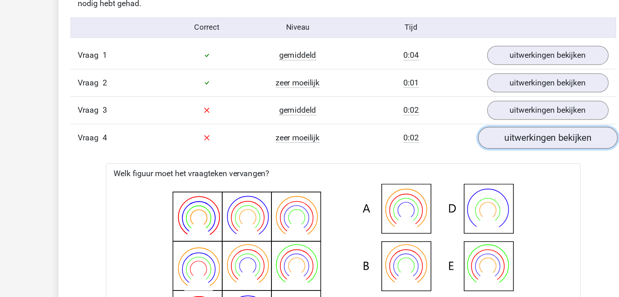
scroll to position [472, 0]
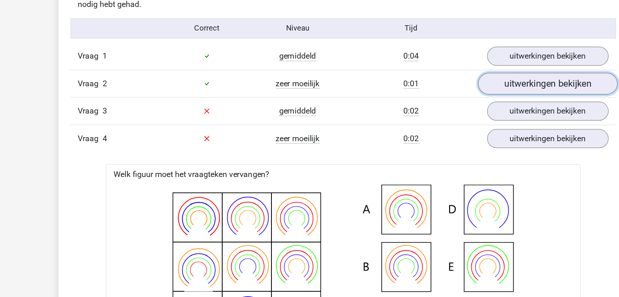
click at [465, 127] on link "uitwerkingen bekijken" at bounding box center [476, 122] width 114 height 18
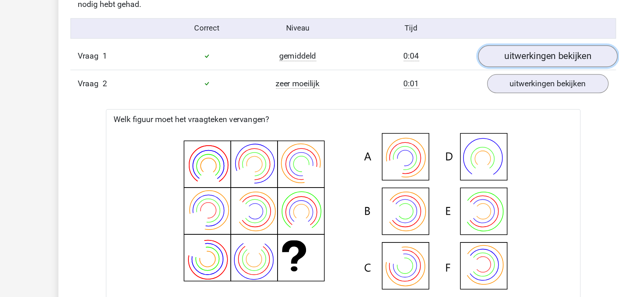
click at [465, 100] on link "uitwerkingen bekijken" at bounding box center [476, 100] width 114 height 18
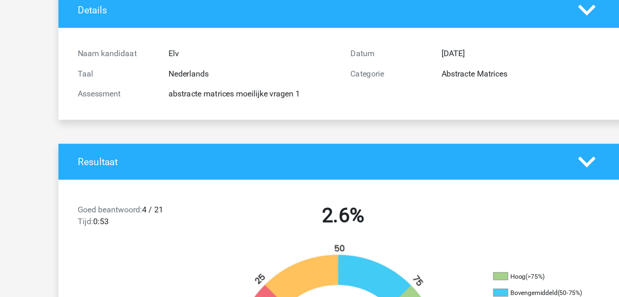
scroll to position [0, 0]
